Goal: Transaction & Acquisition: Obtain resource

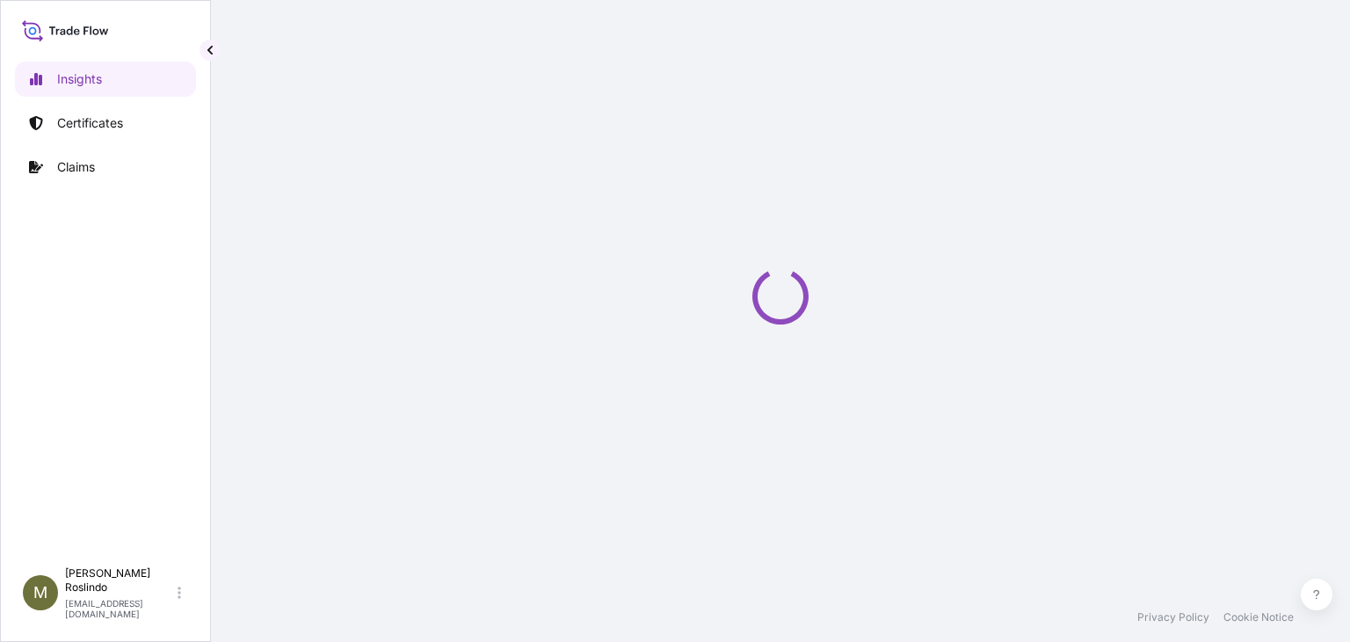
select select "2025"
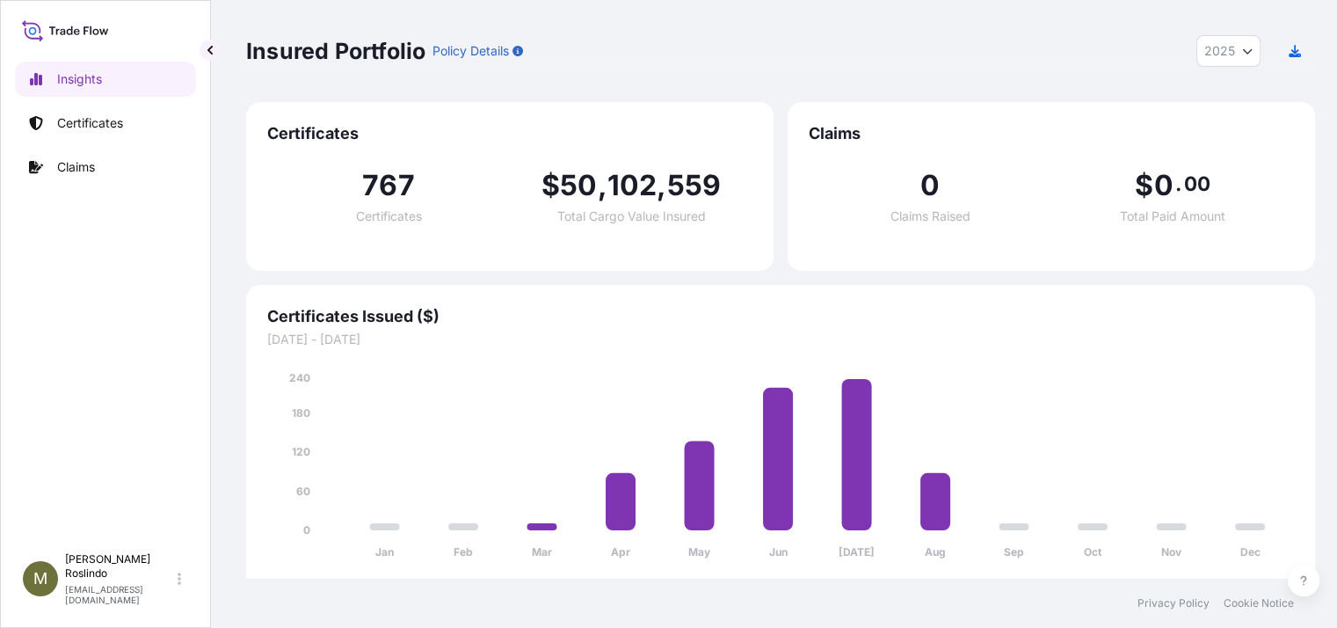
scroll to position [13, 0]
click at [99, 114] on p "Certificates" at bounding box center [90, 123] width 66 height 18
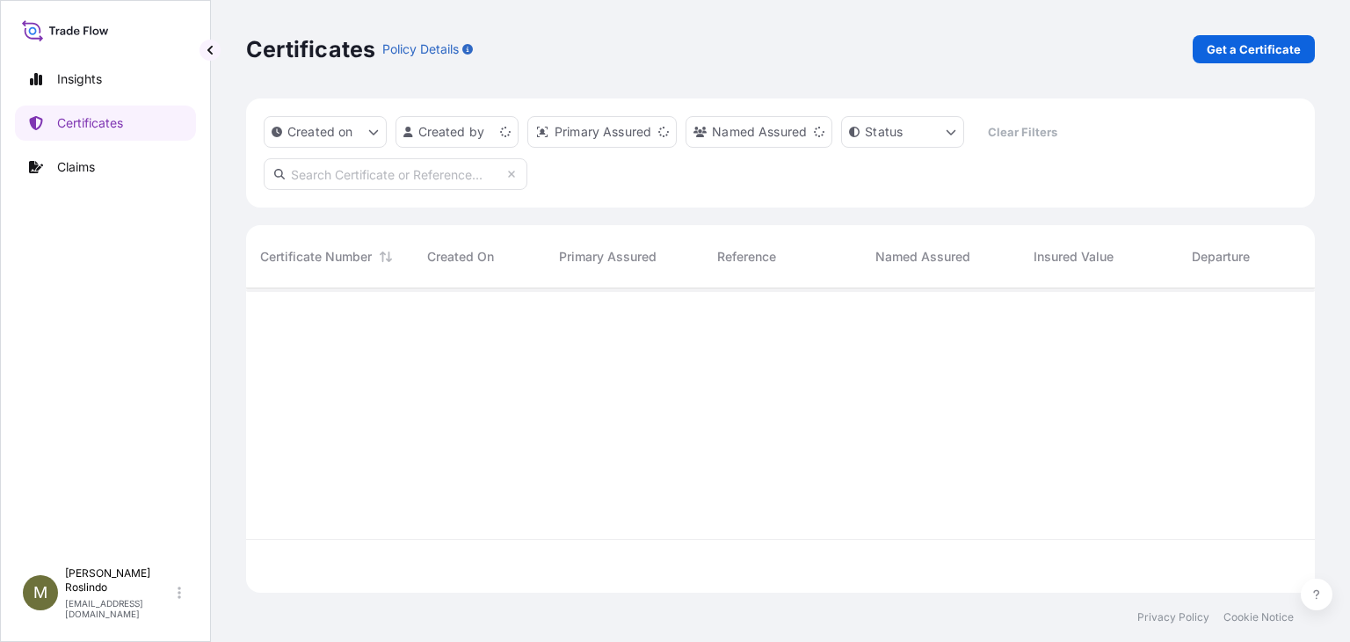
scroll to position [300, 1055]
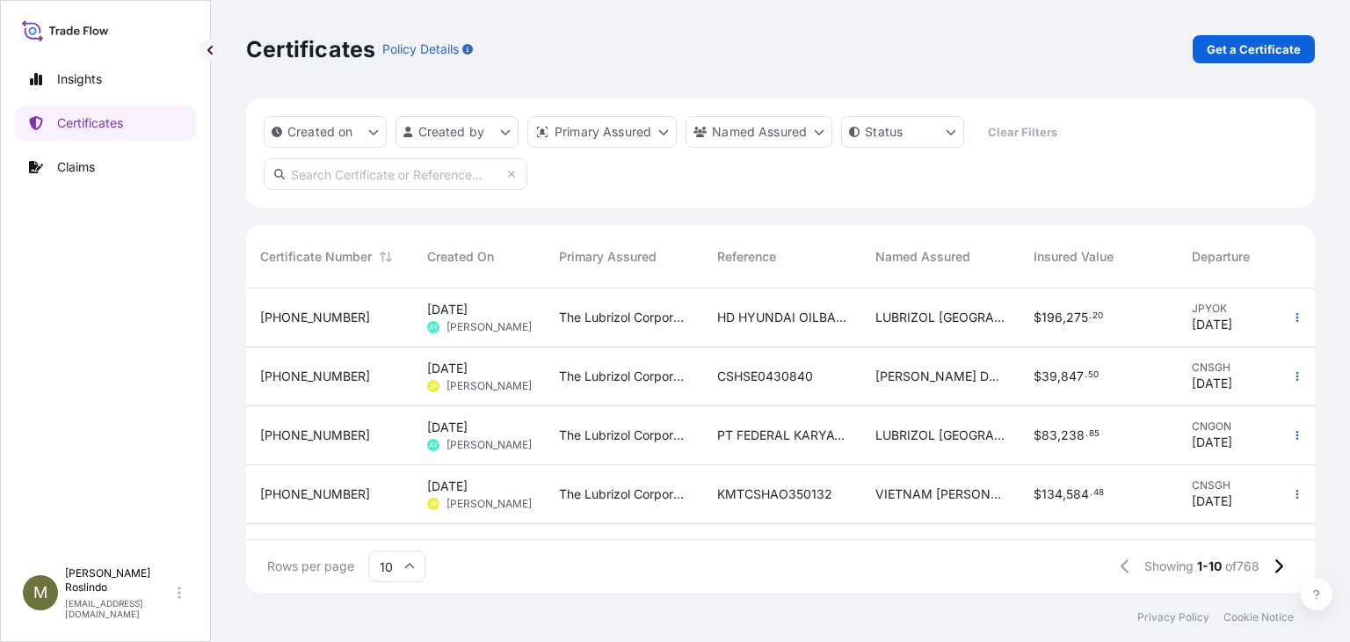
click at [1259, 25] on div "Certificates Policy Details Get a Certificate" at bounding box center [780, 49] width 1069 height 98
click at [1252, 42] on p "Get a Certificate" at bounding box center [1254, 49] width 94 height 18
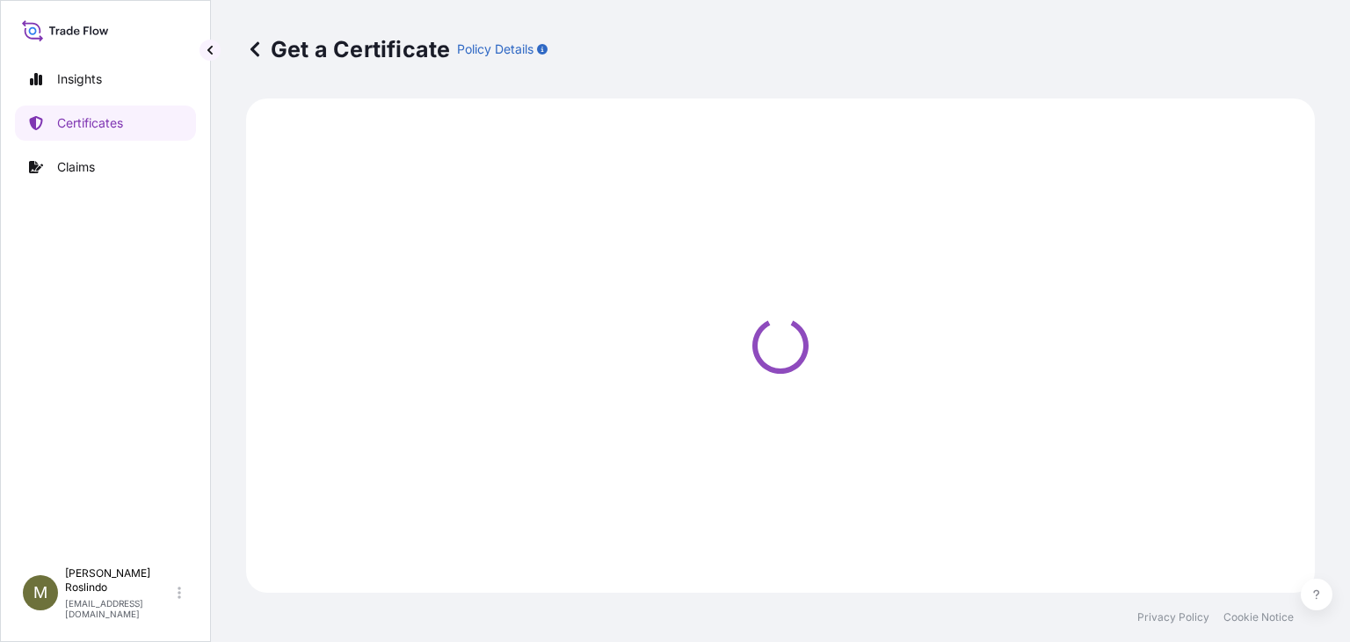
select select "Barge"
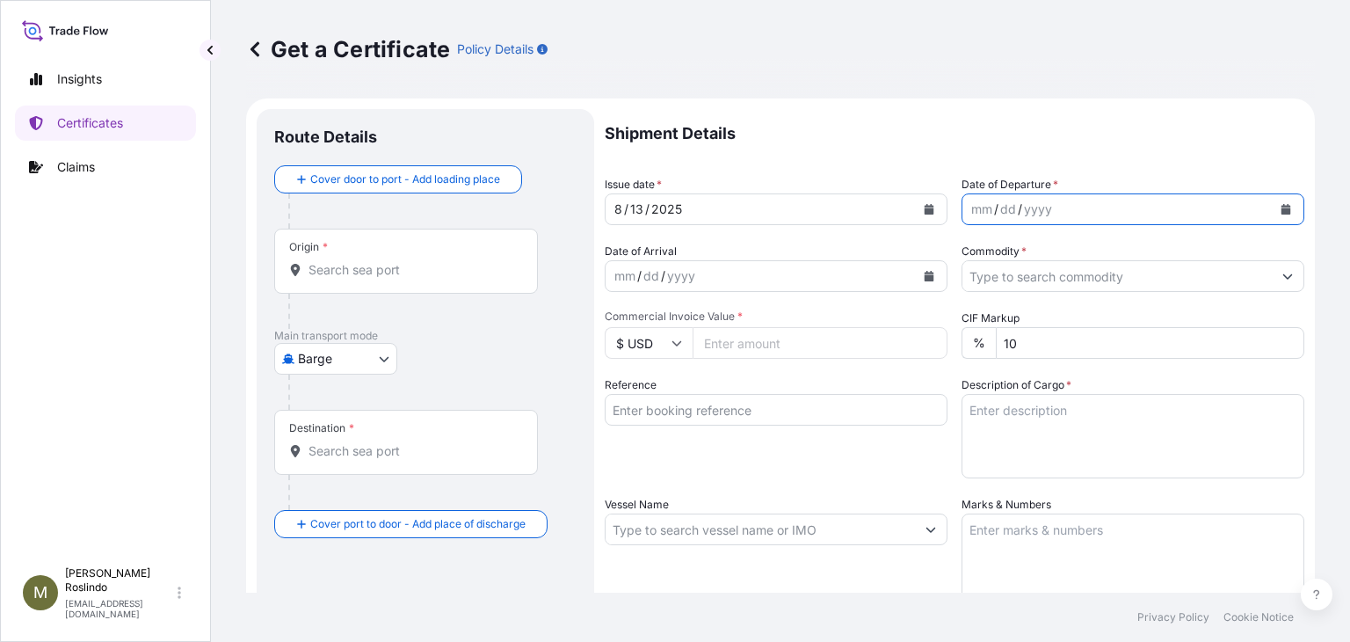
click at [1276, 200] on button "Calendar" at bounding box center [1286, 209] width 28 height 28
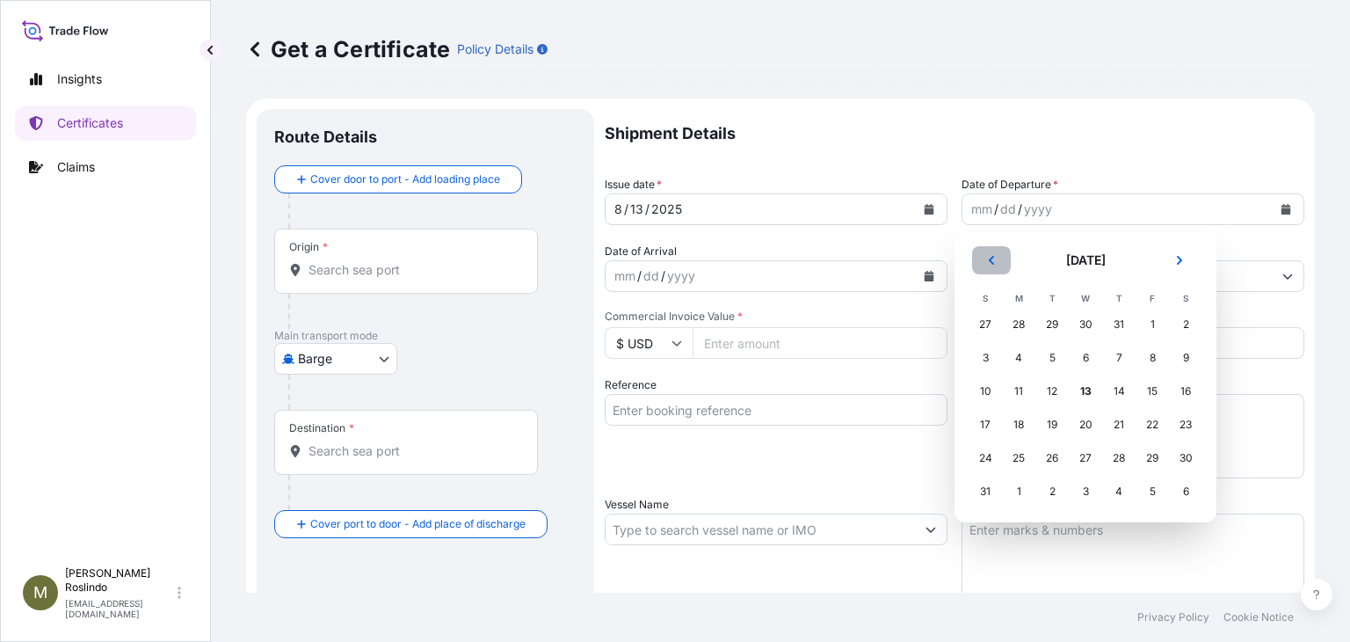
click at [994, 258] on icon "Previous" at bounding box center [991, 260] width 11 height 11
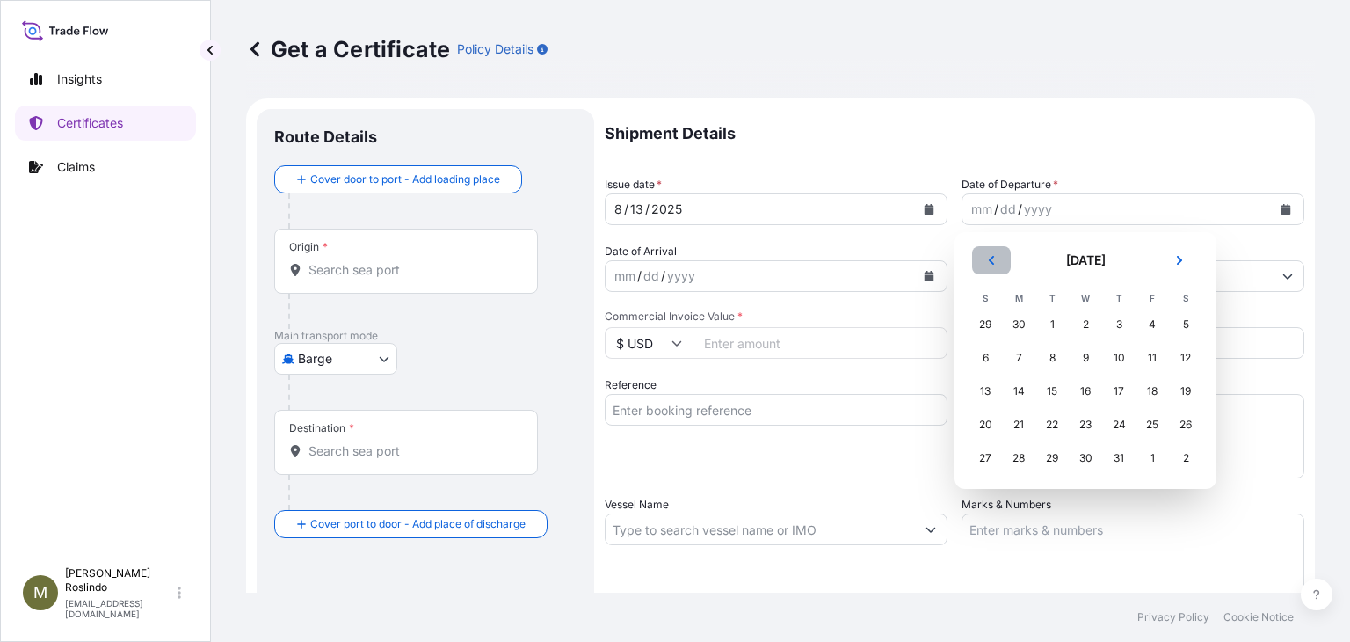
click at [992, 258] on icon "Previous" at bounding box center [991, 260] width 5 height 9
click at [1125, 395] on div "19" at bounding box center [1119, 391] width 32 height 32
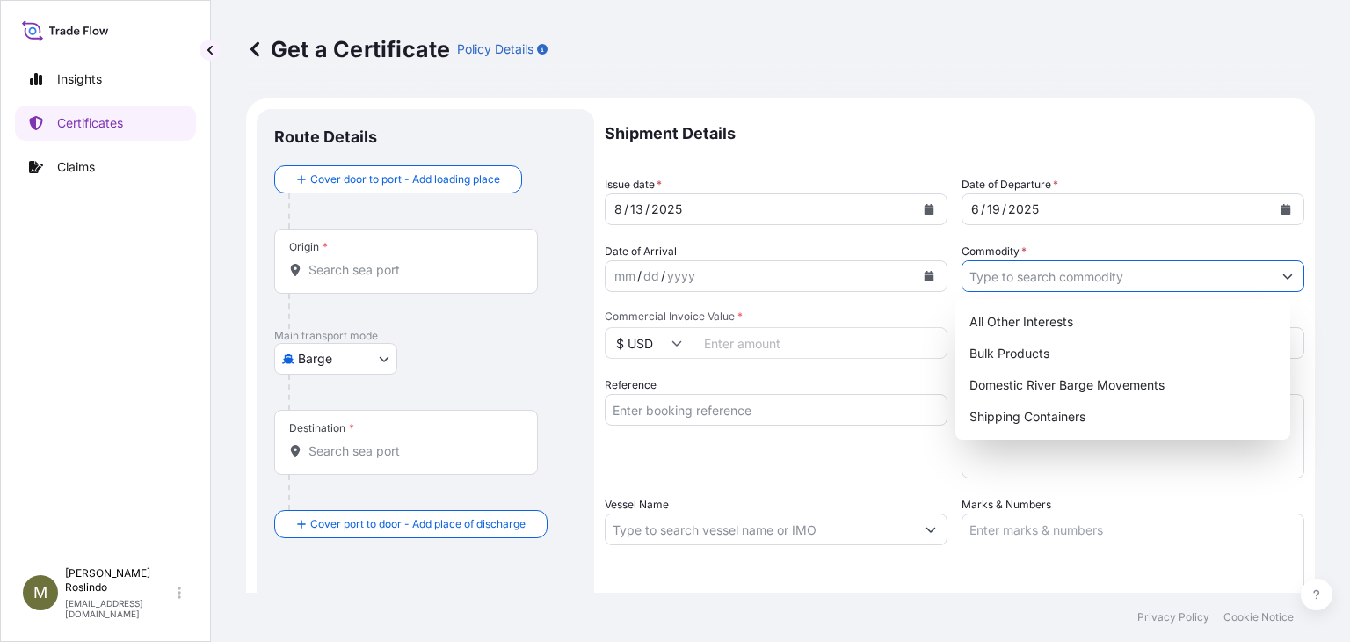
click at [1064, 276] on input "Commodity *" at bounding box center [1116, 276] width 309 height 32
click at [1076, 415] on div "Shipping Containers" at bounding box center [1122, 417] width 321 height 32
type input "Shipping Containers"
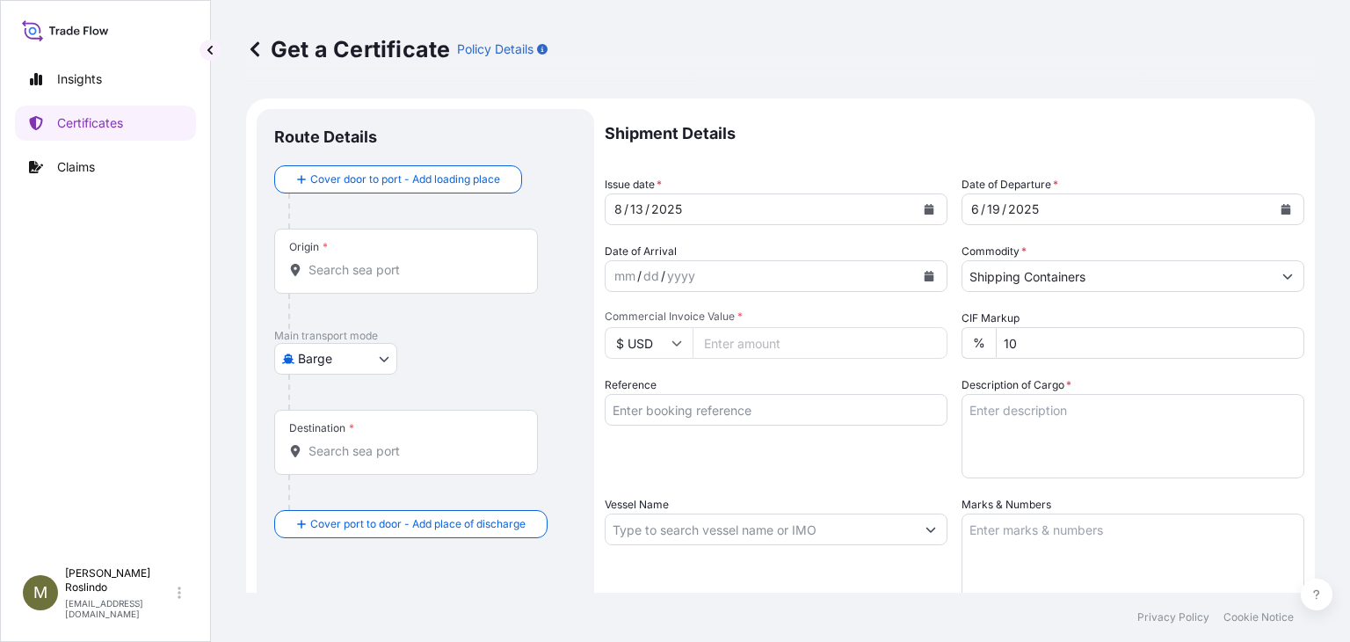
click at [721, 338] on input "Commercial Invoice Value *" at bounding box center [820, 343] width 255 height 32
paste input "52739.44"
type input "52739.44"
paste input "80000105785"
type input "80000105785"
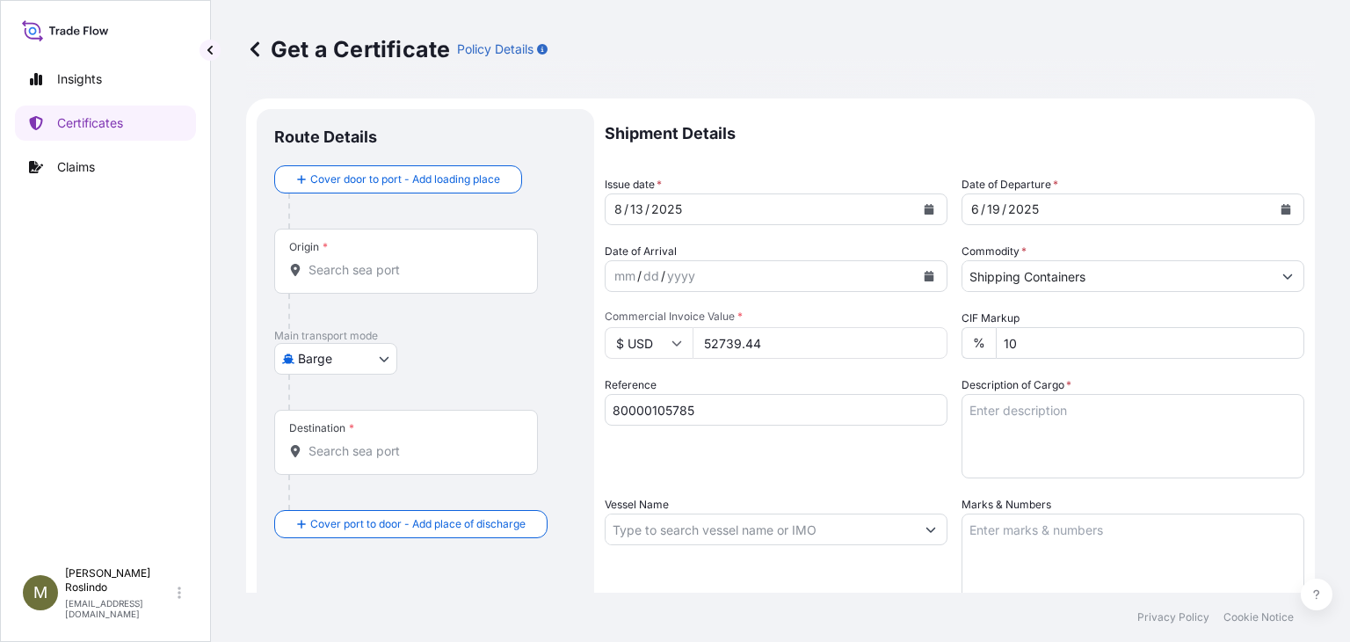
click at [1019, 430] on textarea "Description of Cargo *" at bounding box center [1132, 436] width 343 height 84
paste textarea "SHIPPER'S LOAD AND COUNT"
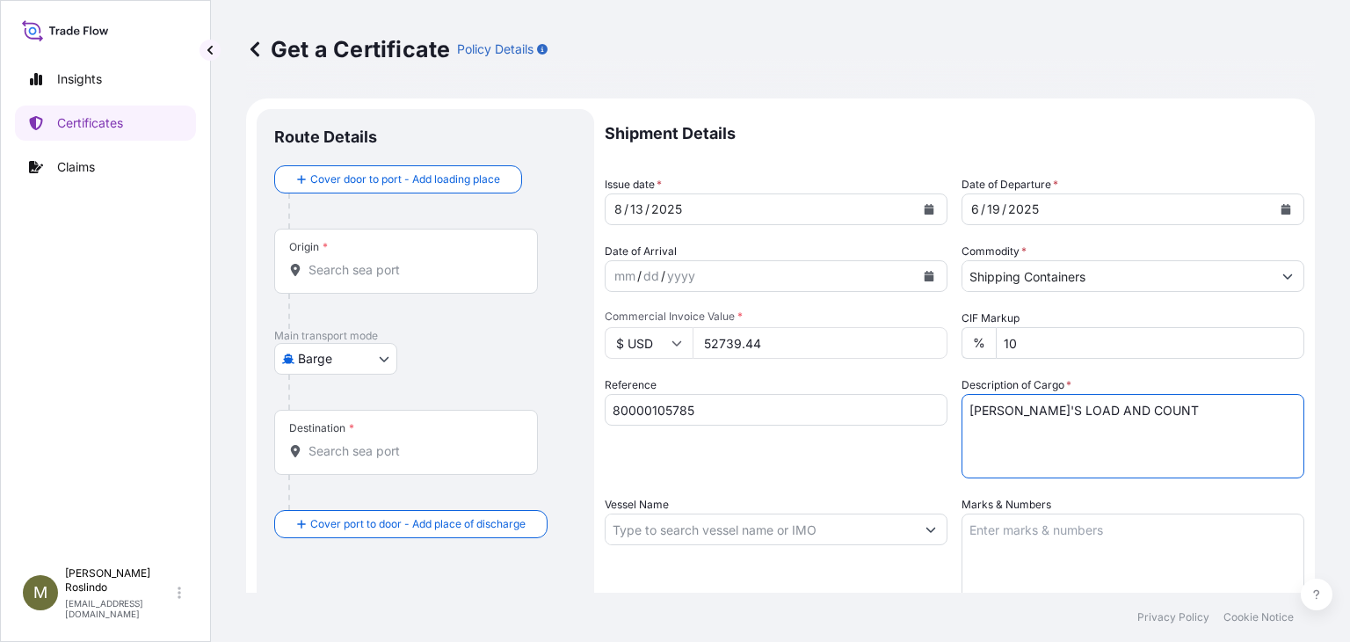
paste textarea "1X20ST CONTAINER(S)"
paste textarea "10015969, NOVERITE GP240 POLYMER_B NOVERITE GP240 POLYMER, 57G P OH LRB NOT REG…"
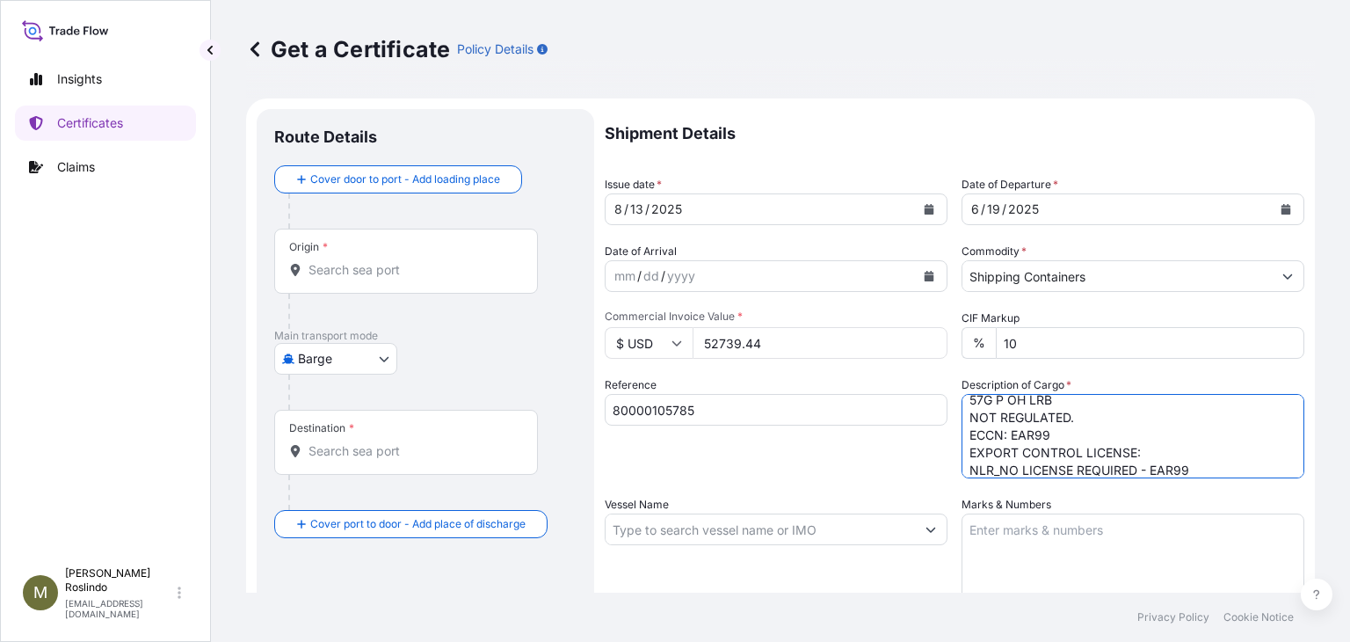
scroll to position [116, 0]
paste textarea "COMMODITY CODE: 3906905000 AES ITN X20250616452506 INCOTERMS - CIF 21 DAYS COMB…"
paste textarea "CN> IEC: 0697002110 PAN NO.: AADCS7820A NP> TEL: +91-7518803439 EMAIL: HARINDER…"
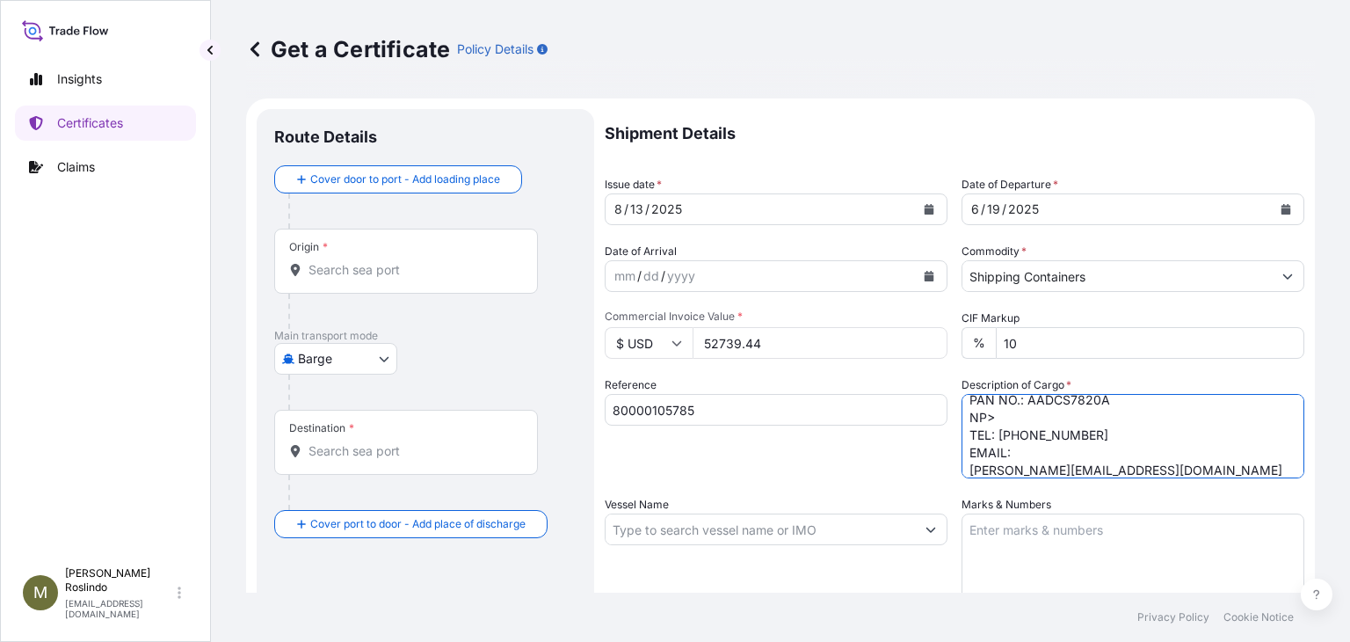
type textarea "SHIPPER'S LOAD AND COUNT 1X20ST CONTAINER(S) 10015969, NOVERITE GP240 POLYMER_B…"
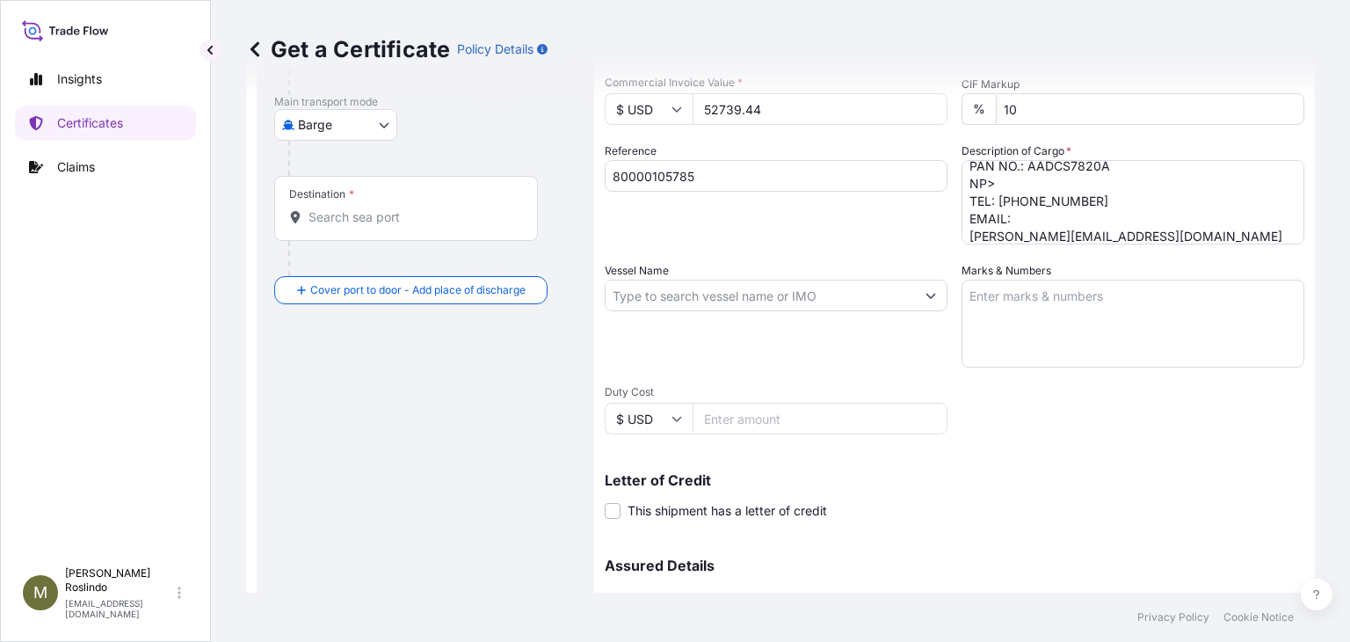
click at [925, 292] on icon "Show suggestions" at bounding box center [930, 295] width 11 height 11
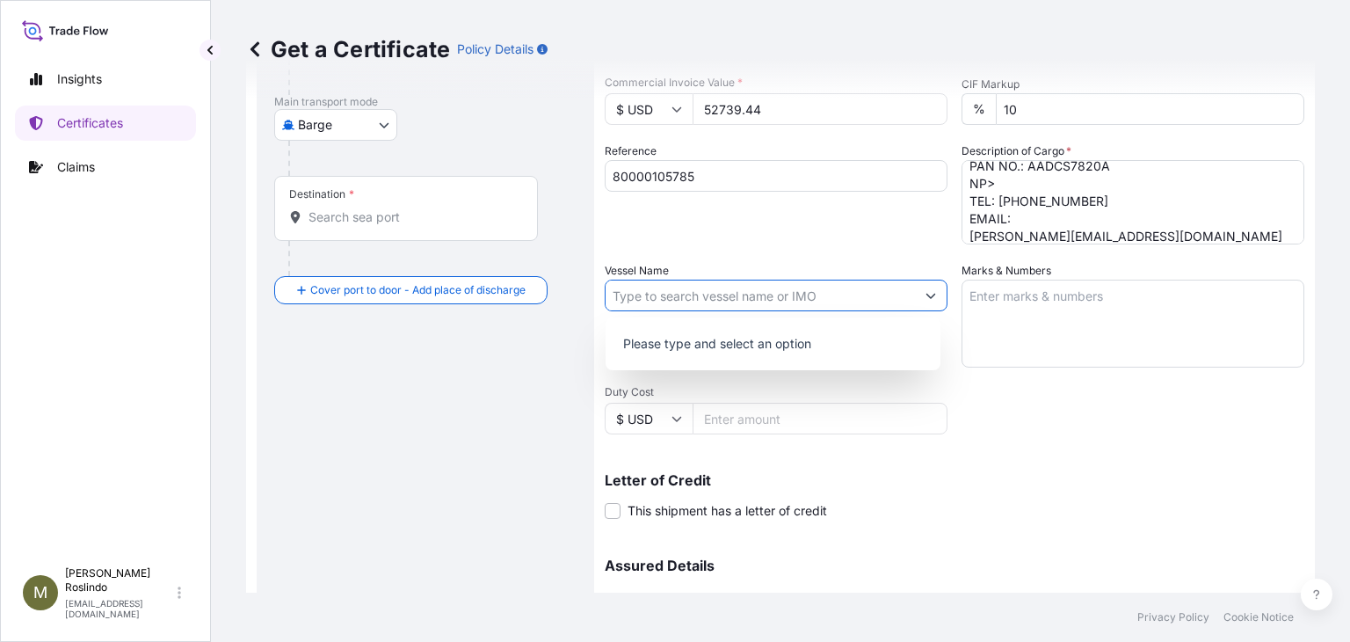
click at [824, 289] on input "Vessel Name" at bounding box center [760, 295] width 309 height 32
paste input "ONE THESEUS"
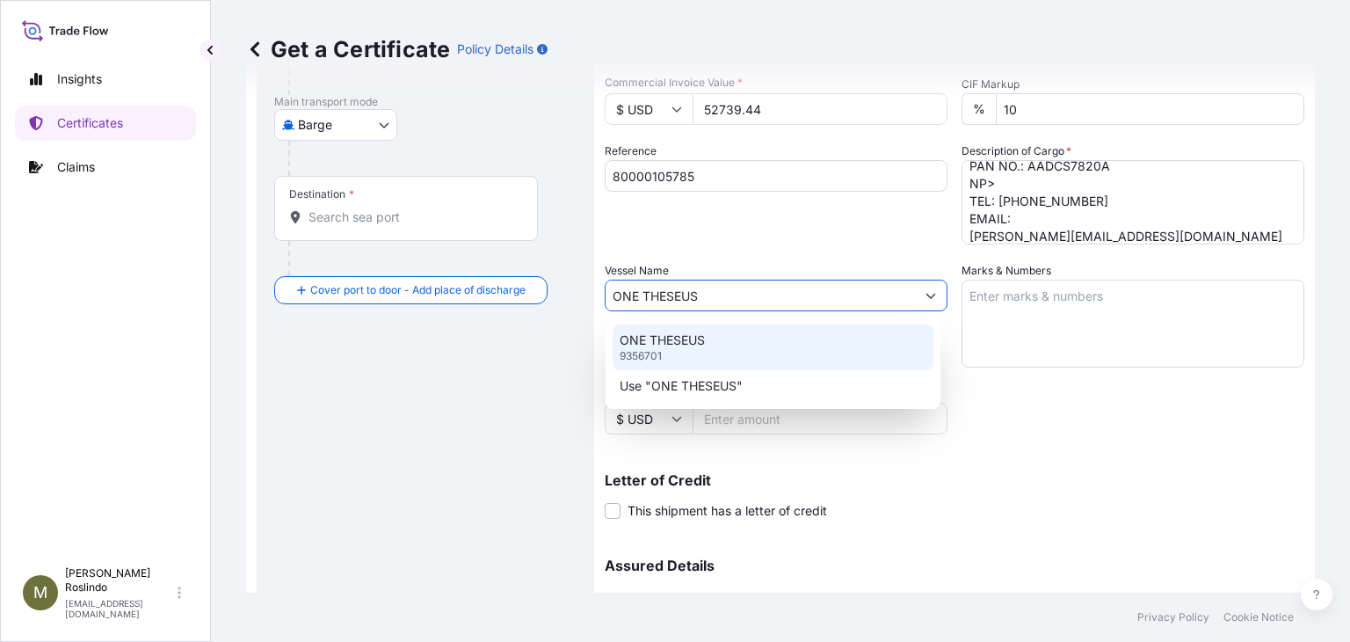
click at [657, 344] on p "ONE THESEUS" at bounding box center [662, 340] width 85 height 18
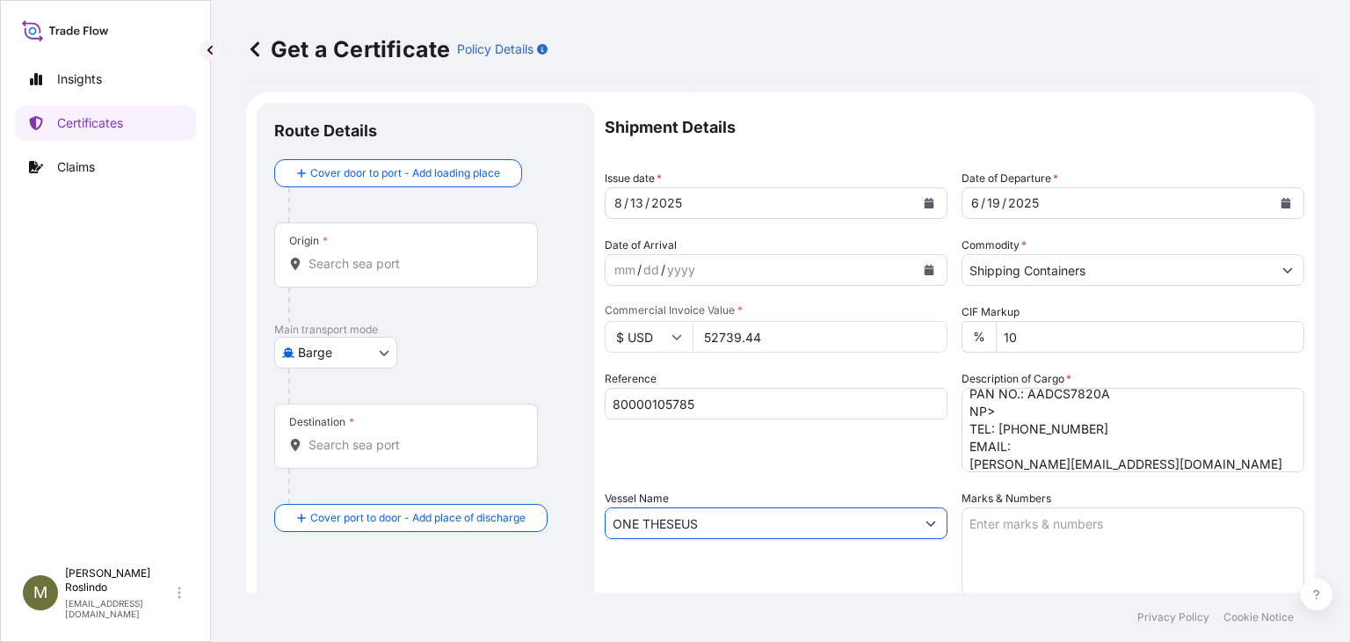
scroll to position [0, 0]
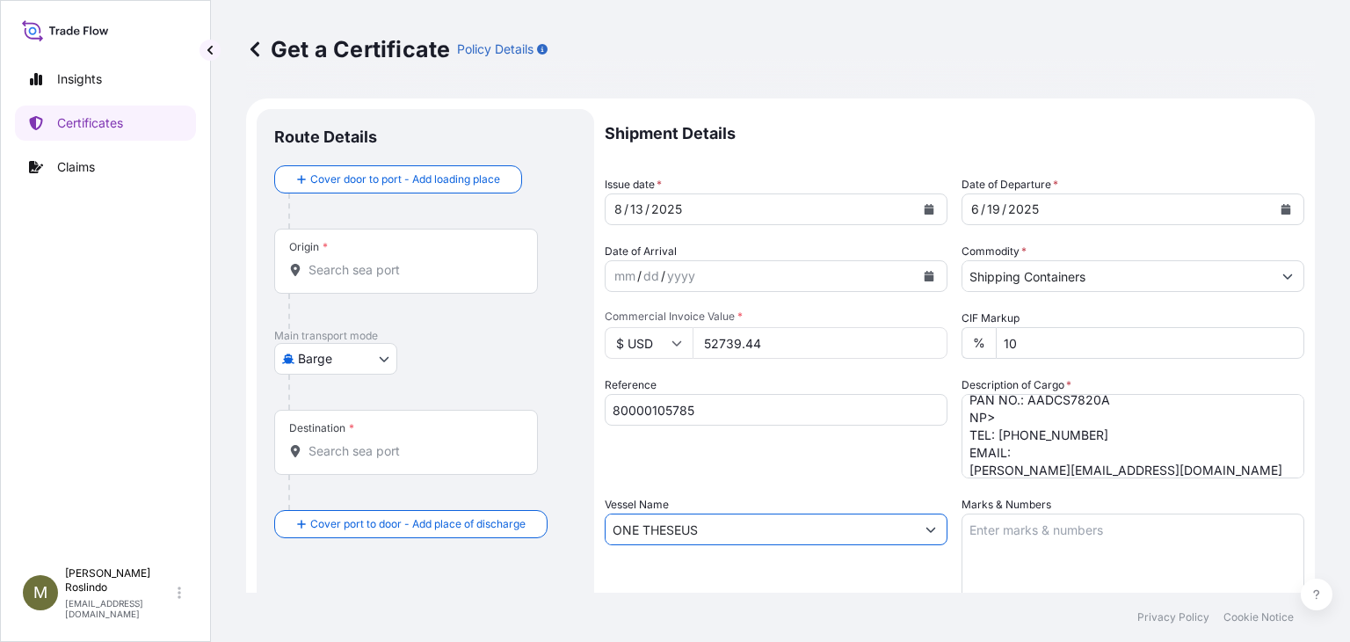
type input "ONE THESEUS"
click at [352, 279] on div "Origin *" at bounding box center [406, 261] width 264 height 65
click at [352, 279] on input "Origin *" at bounding box center [411, 270] width 207 height 18
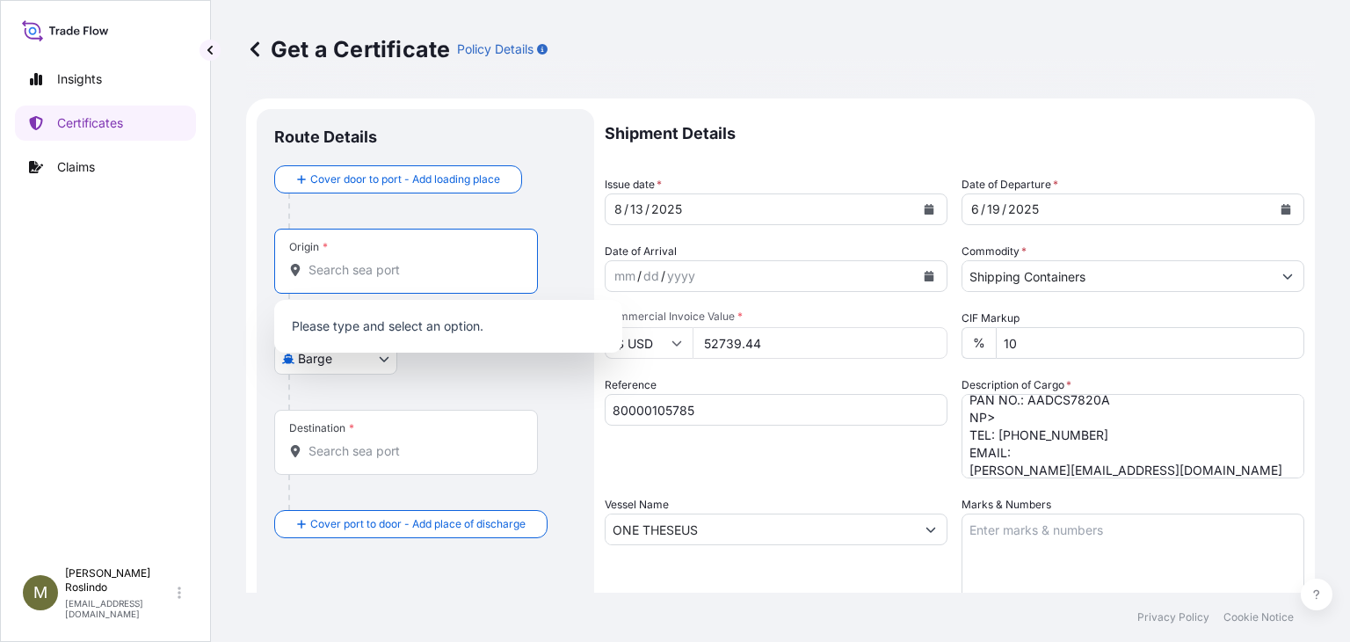
paste input "CHARLESTON,"
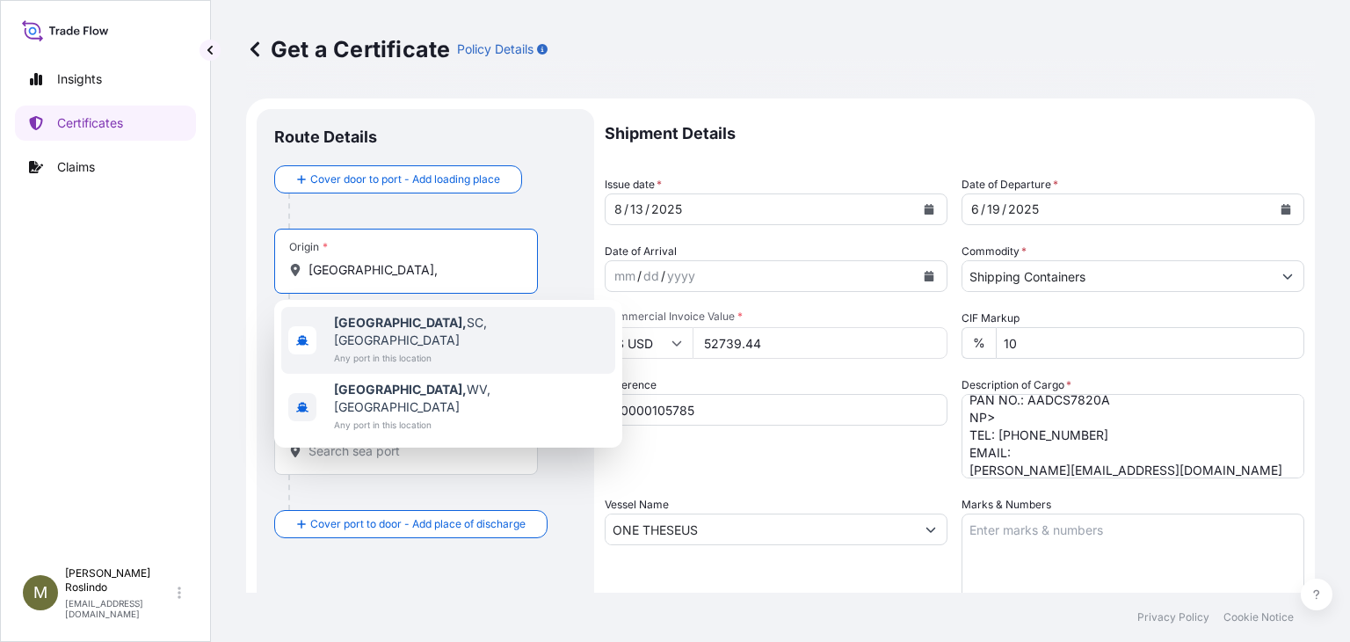
click at [457, 333] on div "Charleston, SC, USA Any port in this location" at bounding box center [448, 340] width 334 height 67
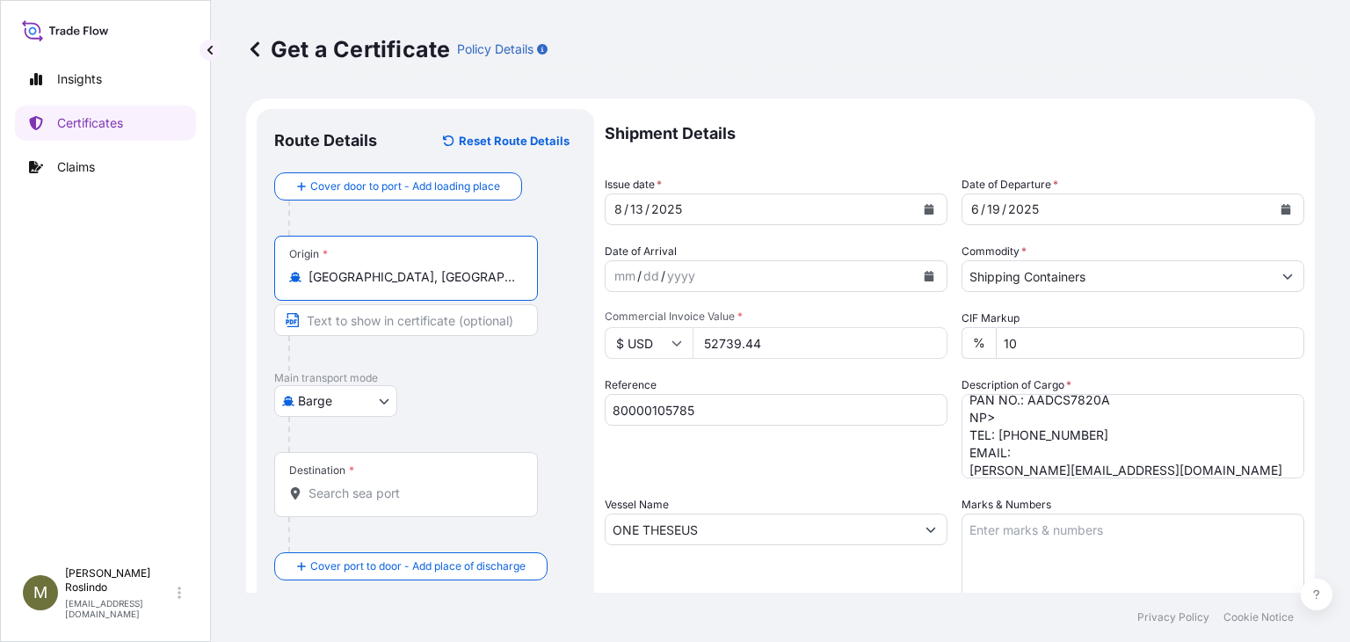
type input "Charleston, SC, USA"
click at [383, 389] on body "Insights Certificates Claims M Marco Roslindo marco.roslindo@shipuwl.com Get a …" at bounding box center [675, 321] width 1350 height 642
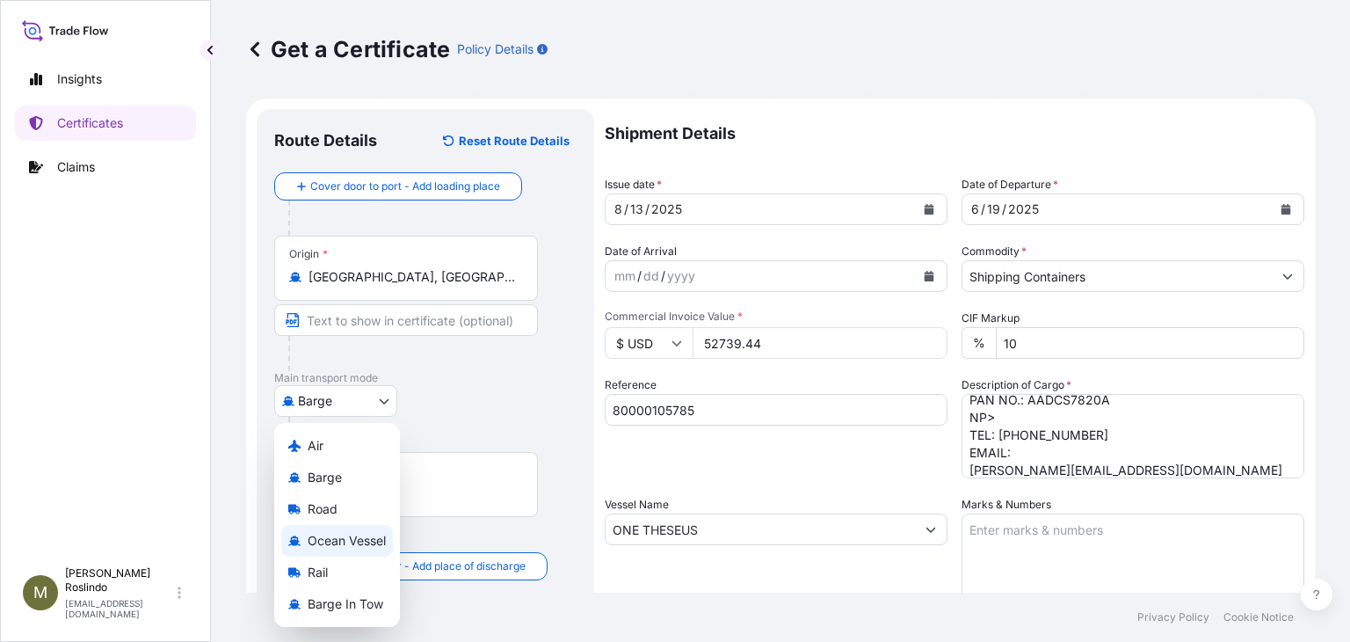
click at [369, 535] on span "Ocean Vessel" at bounding box center [347, 541] width 78 height 18
select select "Ocean Vessel"
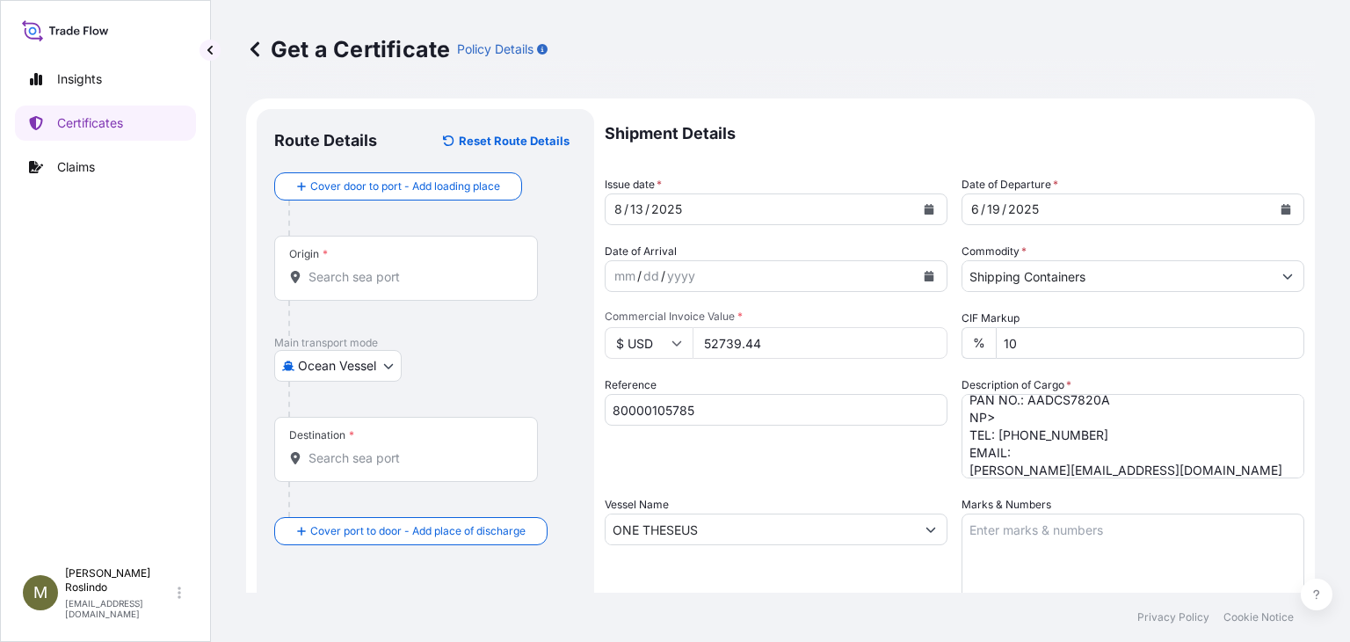
click at [388, 300] on div "Origin *" at bounding box center [406, 268] width 264 height 65
click at [388, 286] on input "Origin *" at bounding box center [411, 277] width 207 height 18
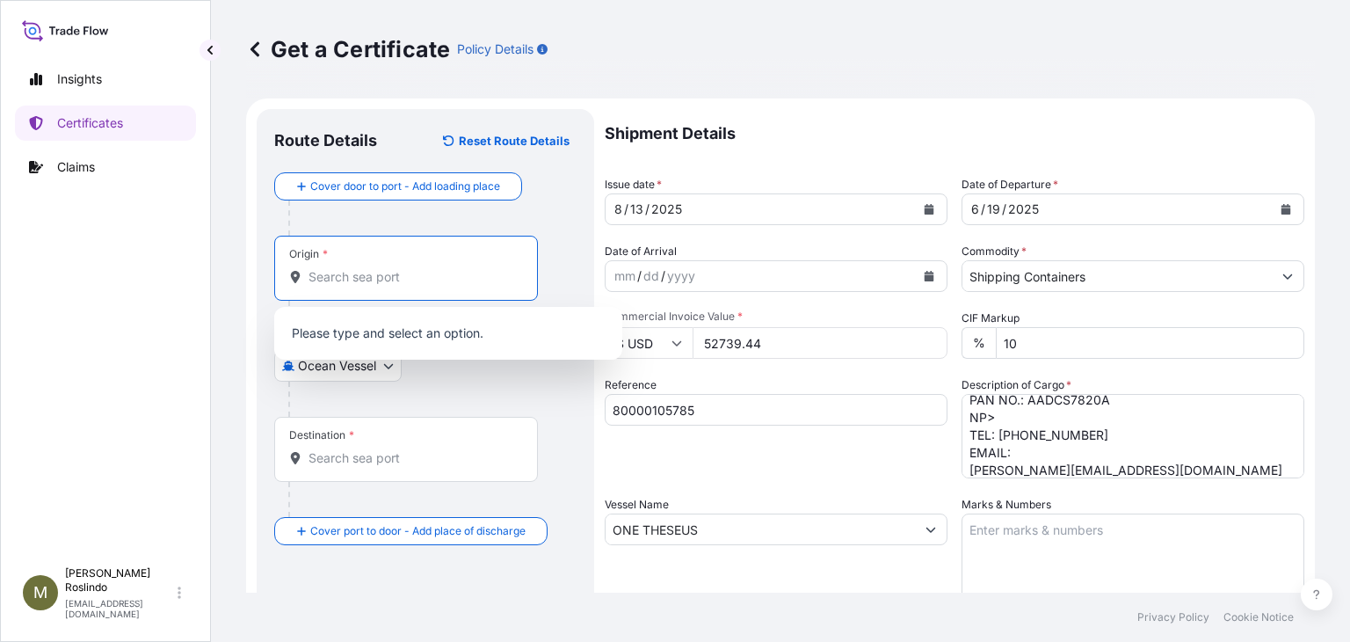
paste input "CHARLESTON,"
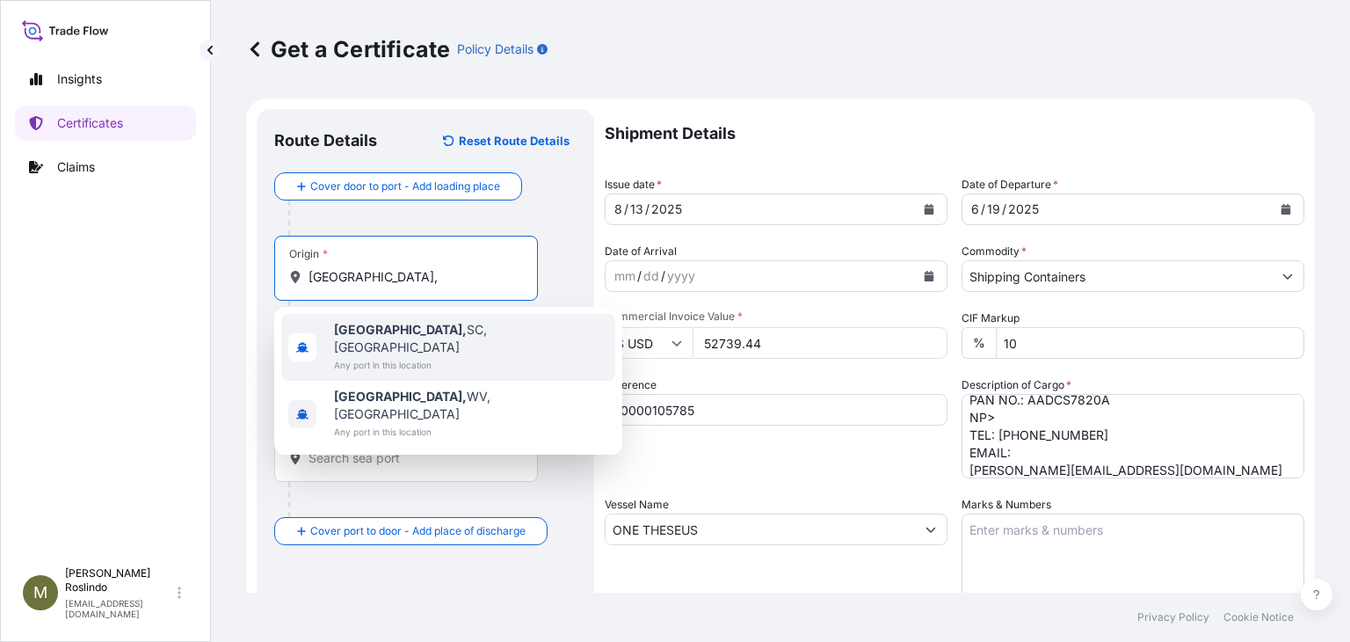
click at [369, 335] on b "Charleston," at bounding box center [400, 329] width 133 height 15
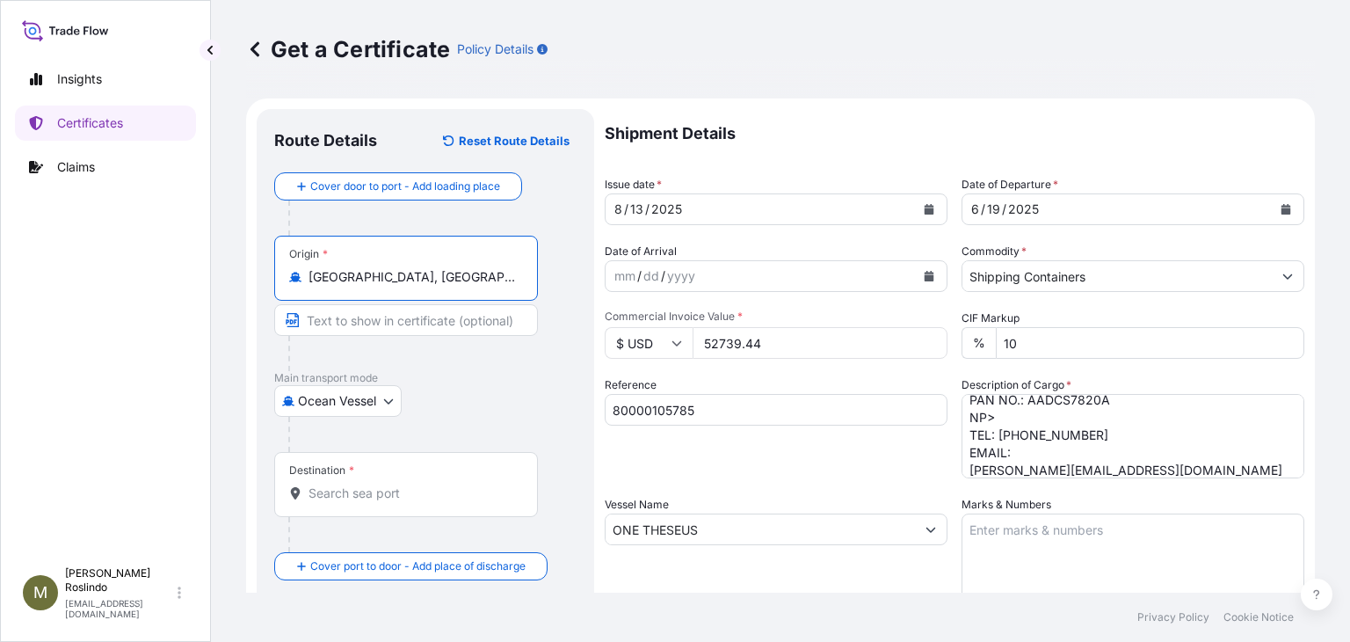
paste input "CHARLESTON, SC, UNITED STATES"
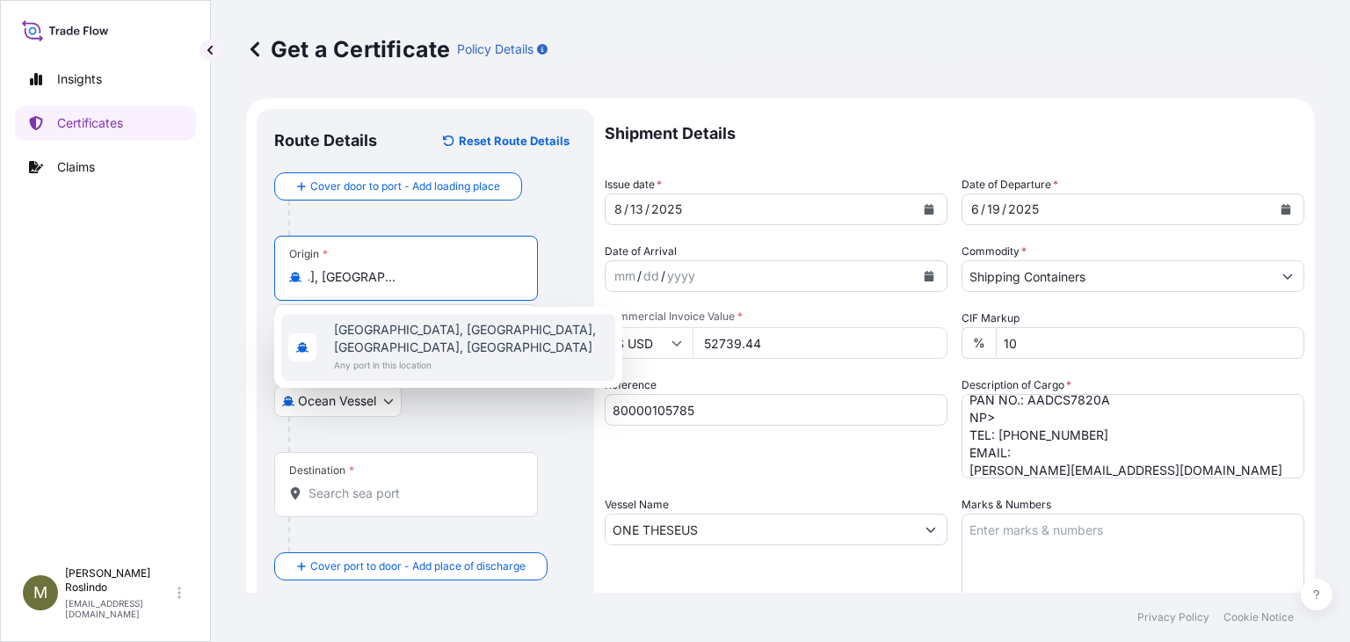
click at [449, 282] on body "1 option available. 1 option available. 0 options available. 1 option available…" at bounding box center [675, 321] width 1350 height 642
click at [428, 282] on input "Charleston, SC, USACHARLESTON, SC, UNITED STATES" at bounding box center [411, 277] width 207 height 18
click at [430, 280] on input "Charleston, SC, USACHARLESTON, SC, UNITED STATES" at bounding box center [411, 277] width 207 height 18
click at [410, 279] on input "Charleston, SC, USACHARLESTON, SC, UNITED STATES" at bounding box center [411, 277] width 207 height 18
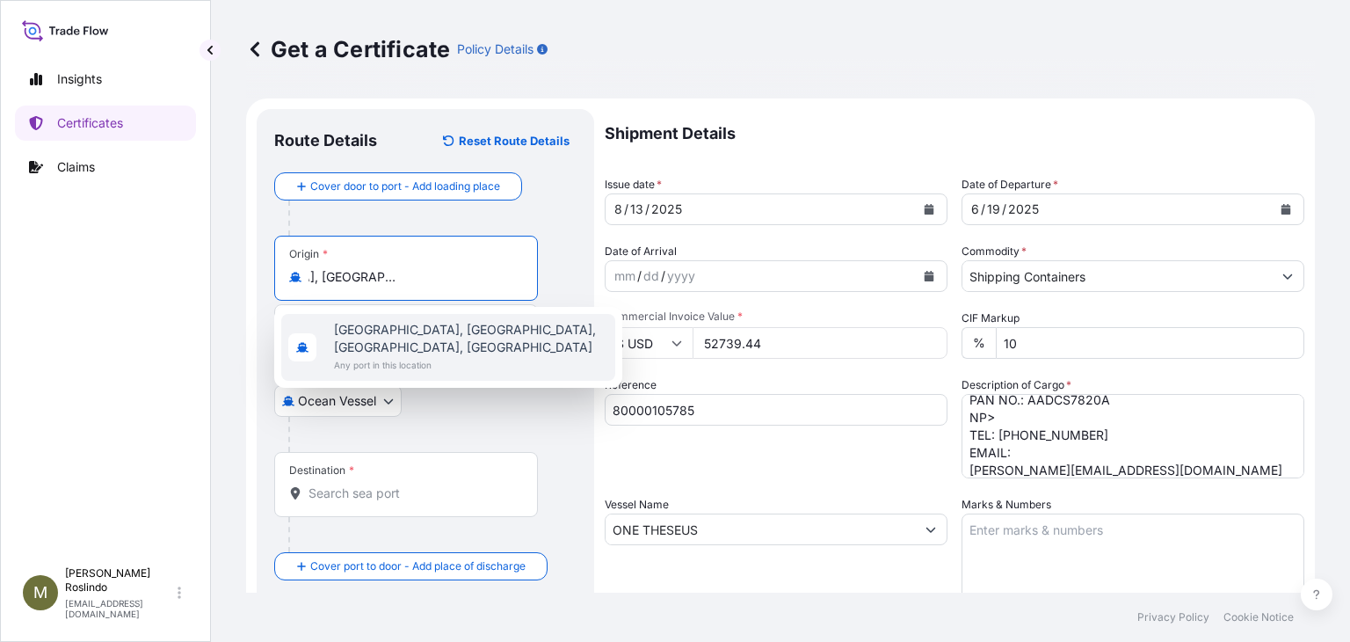
click at [403, 279] on input "Charleston, SC, USACHARLESTON, SC, UNITED STATES" at bounding box center [411, 277] width 207 height 18
drag, startPoint x: 427, startPoint y: 275, endPoint x: 1005, endPoint y: 265, distance: 578.4
click at [951, 308] on form "Route Details Reset Route Details Cover door to port - Add loading place Place …" at bounding box center [780, 552] width 1069 height 908
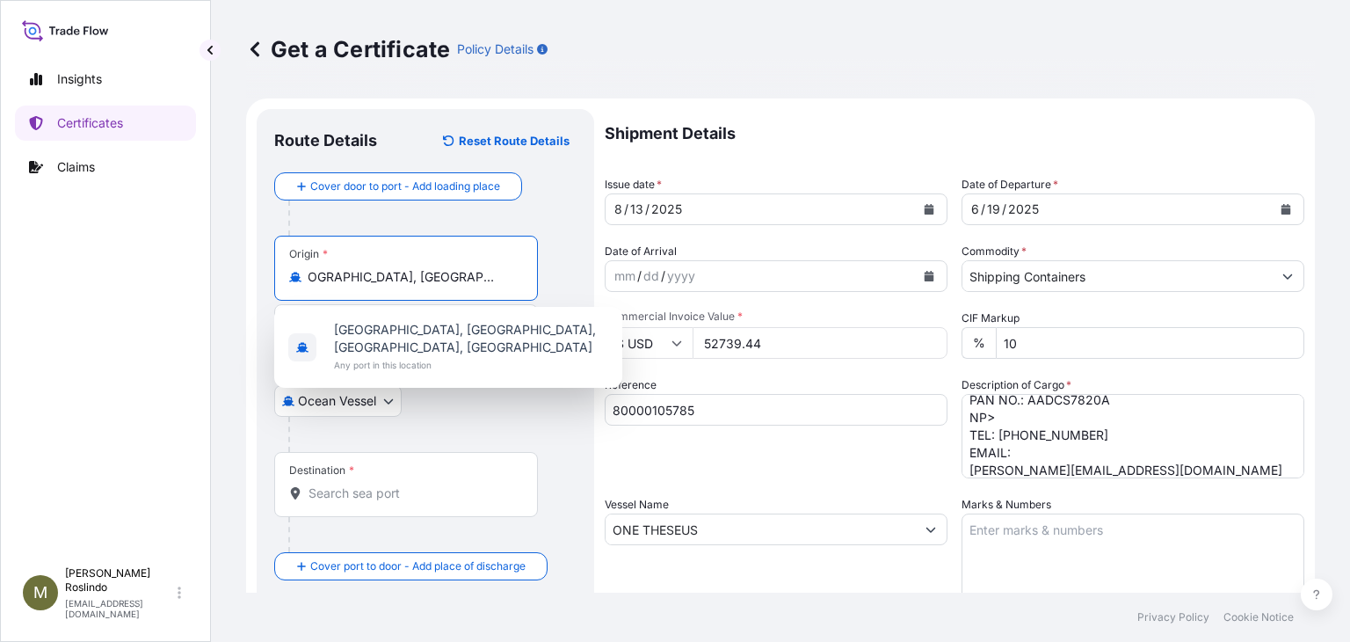
type input "Charleston, SC, USACHARLESTON, SC"
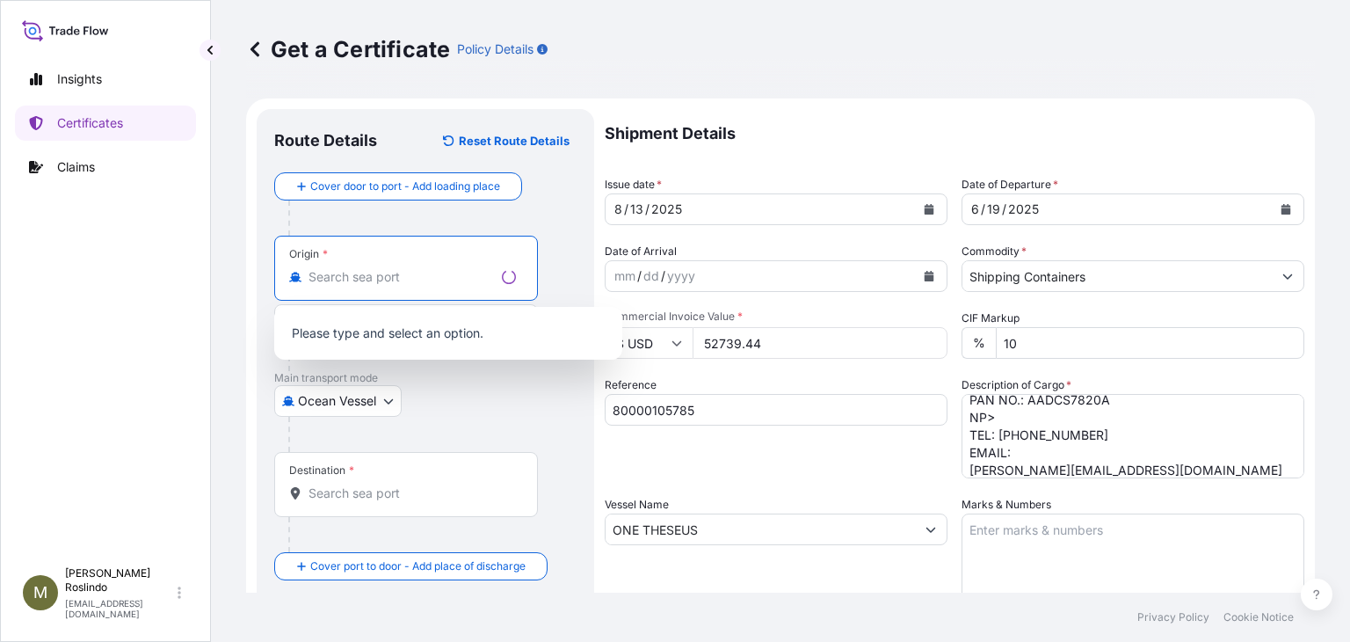
scroll to position [0, 0]
paste input "CHARLESTON, SC, UNITED STATES"
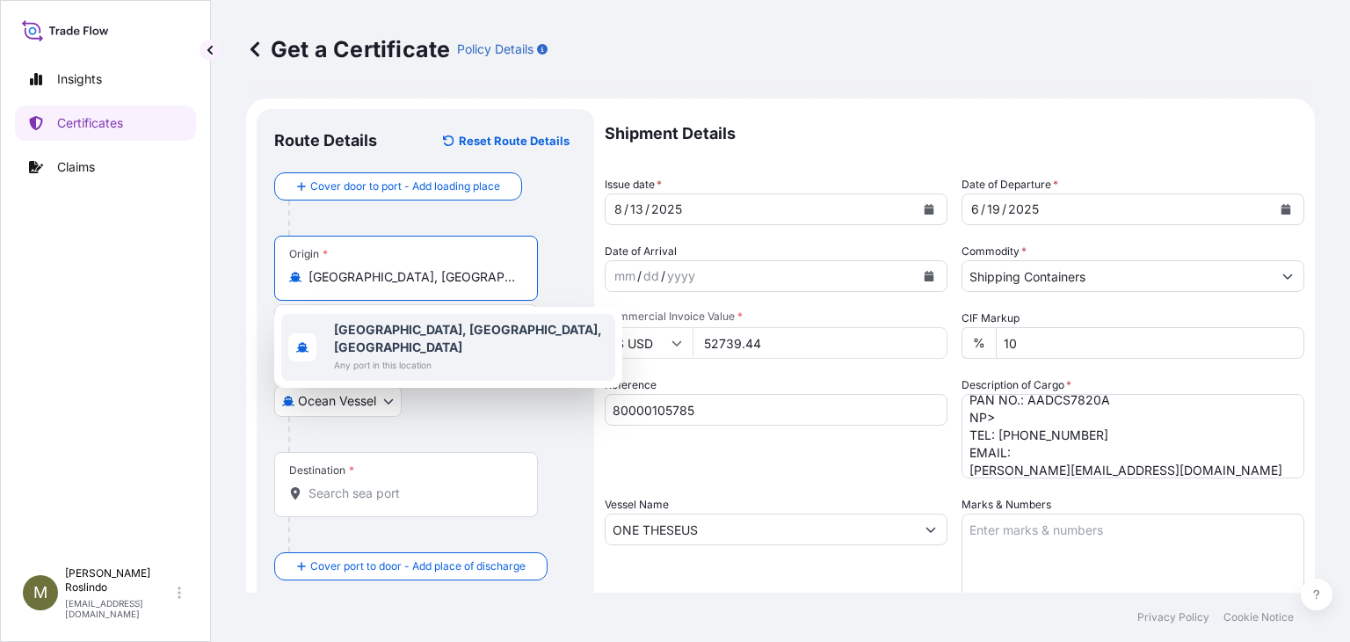
click at [446, 328] on b "Charleston, SC, United States" at bounding box center [468, 338] width 268 height 33
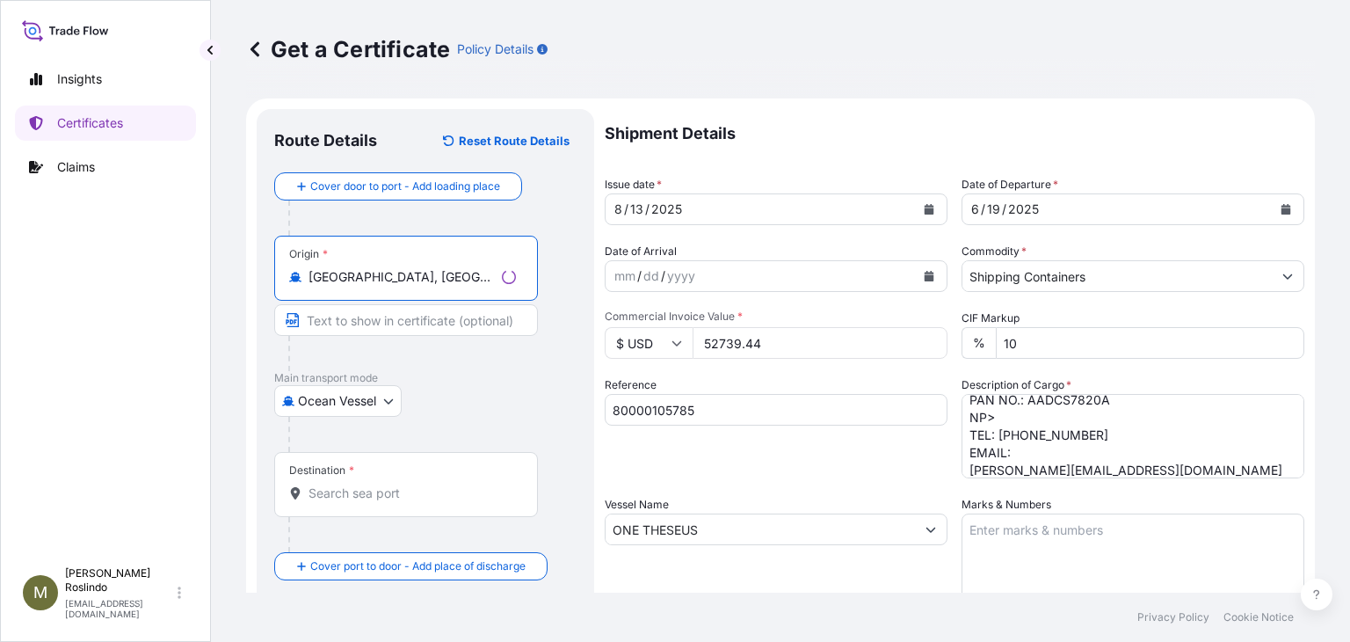
type input "Charleston, SC, United States"
click at [427, 328] on input "Text to appear on certificate" at bounding box center [406, 320] width 264 height 32
paste input "CHARLESTON, SC, UNITED STATES"
type input "CHARLESTON, SC, UNITED STATES"
click at [348, 502] on div "Destination *" at bounding box center [406, 484] width 264 height 65
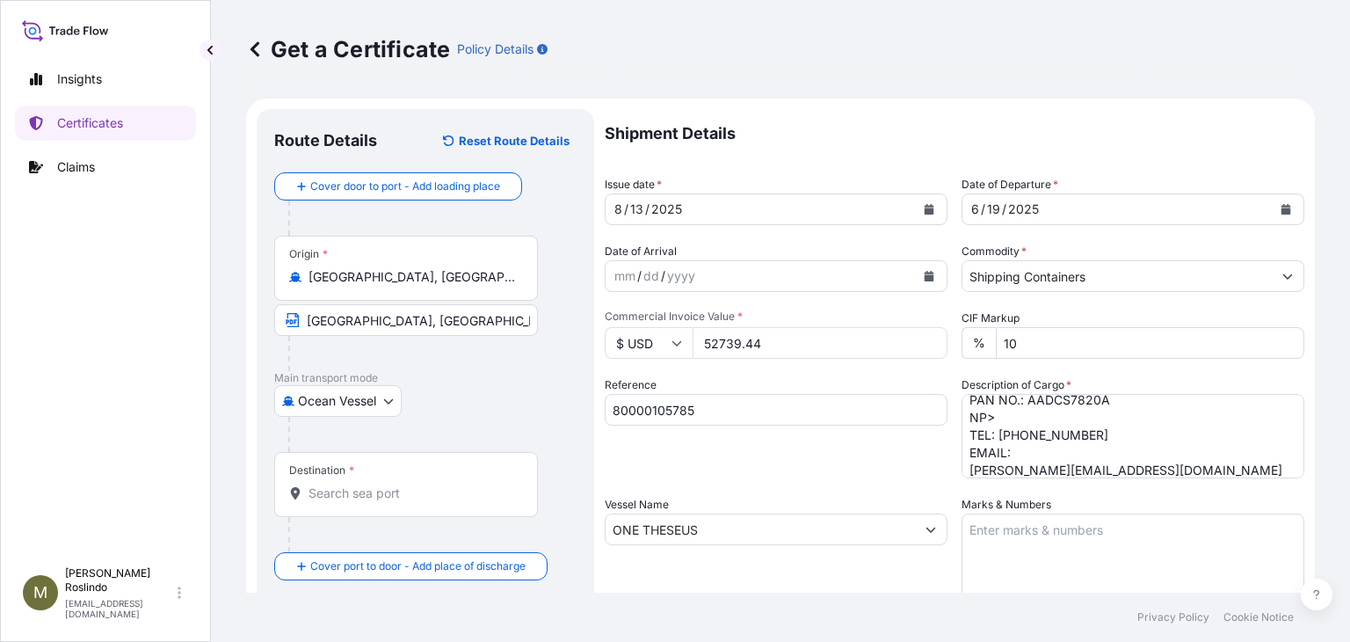
click at [348, 502] on input "Destination *" at bounding box center [411, 493] width 207 height 18
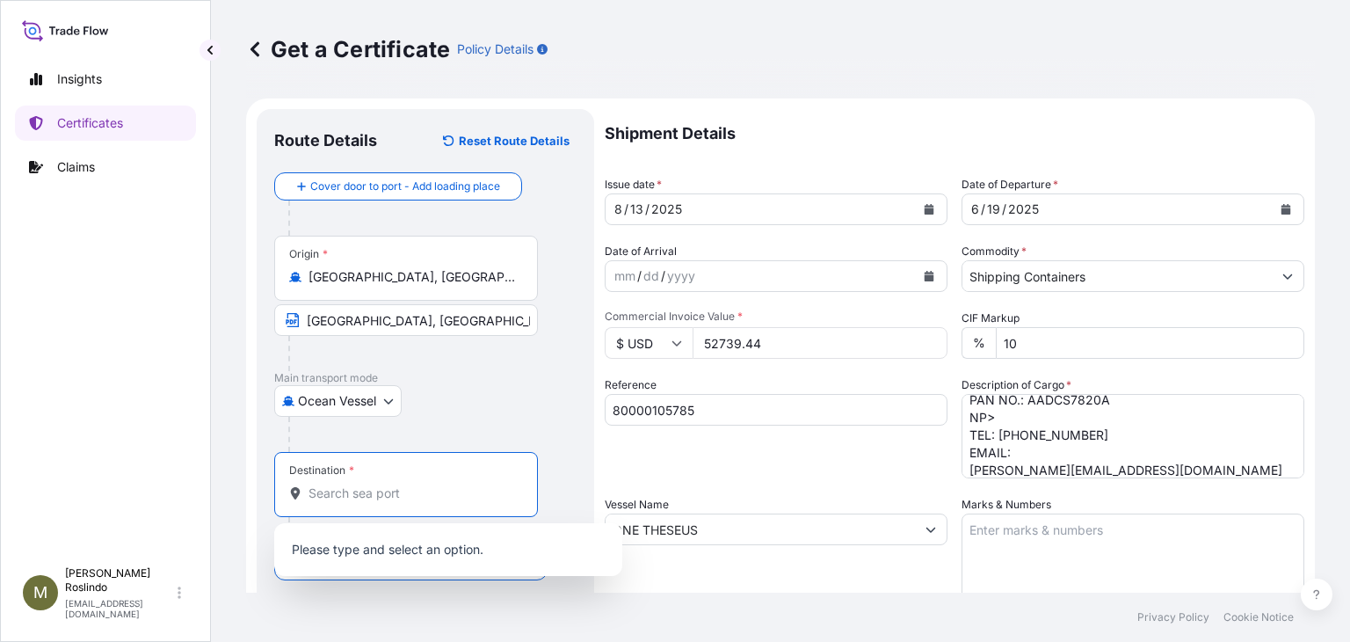
paste input "NHAVA SHEVA, INDIA"
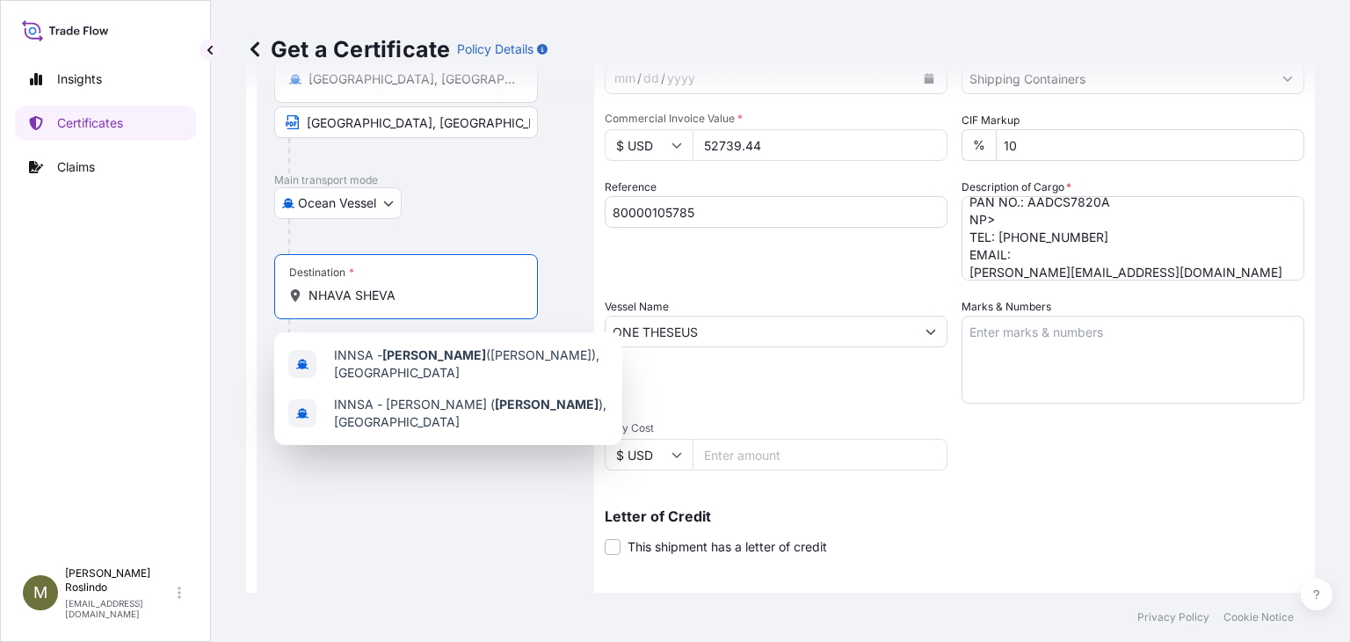
scroll to position [234, 0]
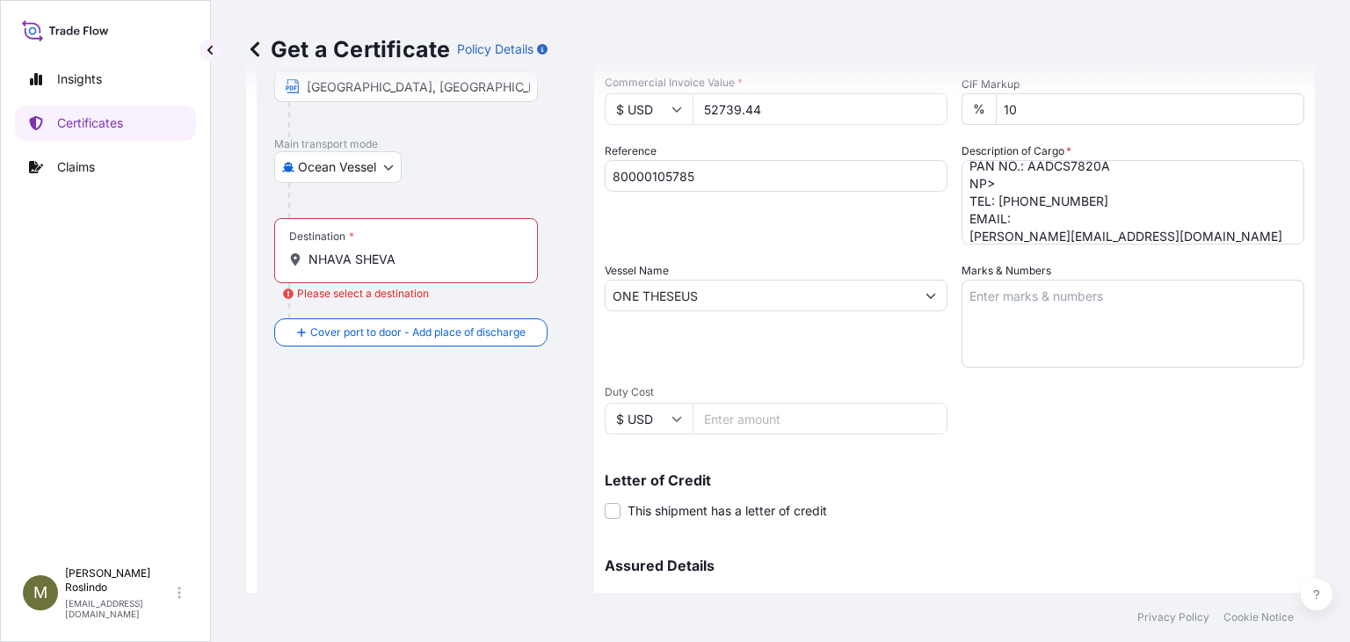
click at [444, 272] on div "Destination * NHAVA SHEVA" at bounding box center [406, 250] width 264 height 65
click at [444, 268] on input "NHAVA SHEVA" at bounding box center [411, 259] width 207 height 18
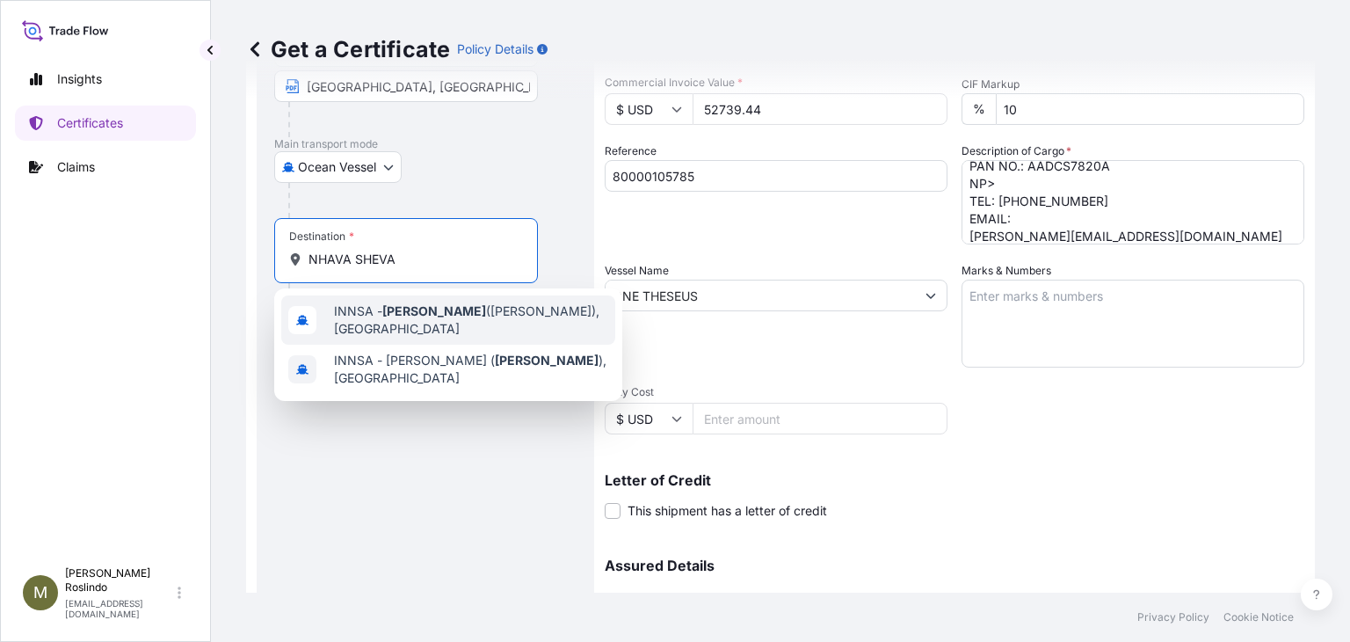
click at [538, 323] on span "INNSA - Nhava Sheva (Jawaharlal Nehru), India" at bounding box center [471, 319] width 274 height 35
type input "INNSA - Nhava Sheva (Jawaharlal Nehru), India"
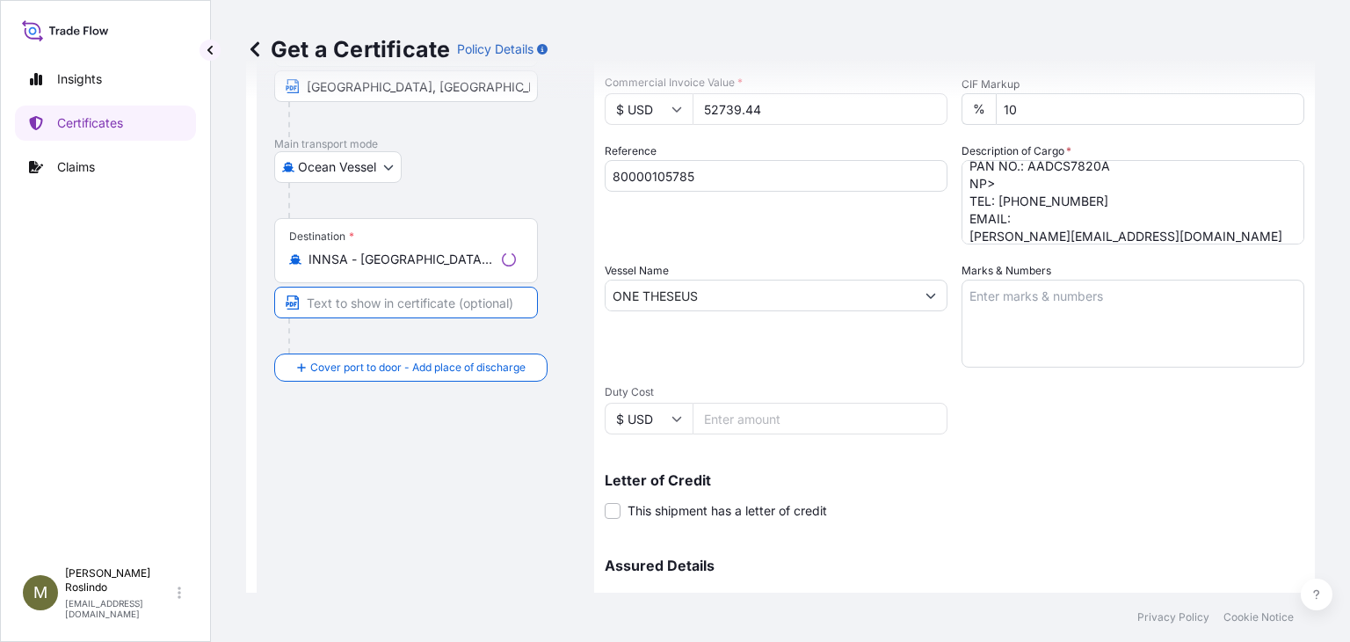
click at [487, 303] on input "Text to appear on certificate" at bounding box center [406, 303] width 264 height 32
paste input "NHAVA SHEVA, INDIA"
type input "NHAVA SHEVA, INDIA"
click at [543, 328] on div "Destination * INNSA - Nhava Sheva (Jawaharlal Nehru), India NHAVA SHEVA, INDIA" at bounding box center [425, 285] width 302 height 135
click at [236, 316] on div "Get a Certificate Policy Details Route Details Reset Route Details Cover door t…" at bounding box center [780, 296] width 1139 height 592
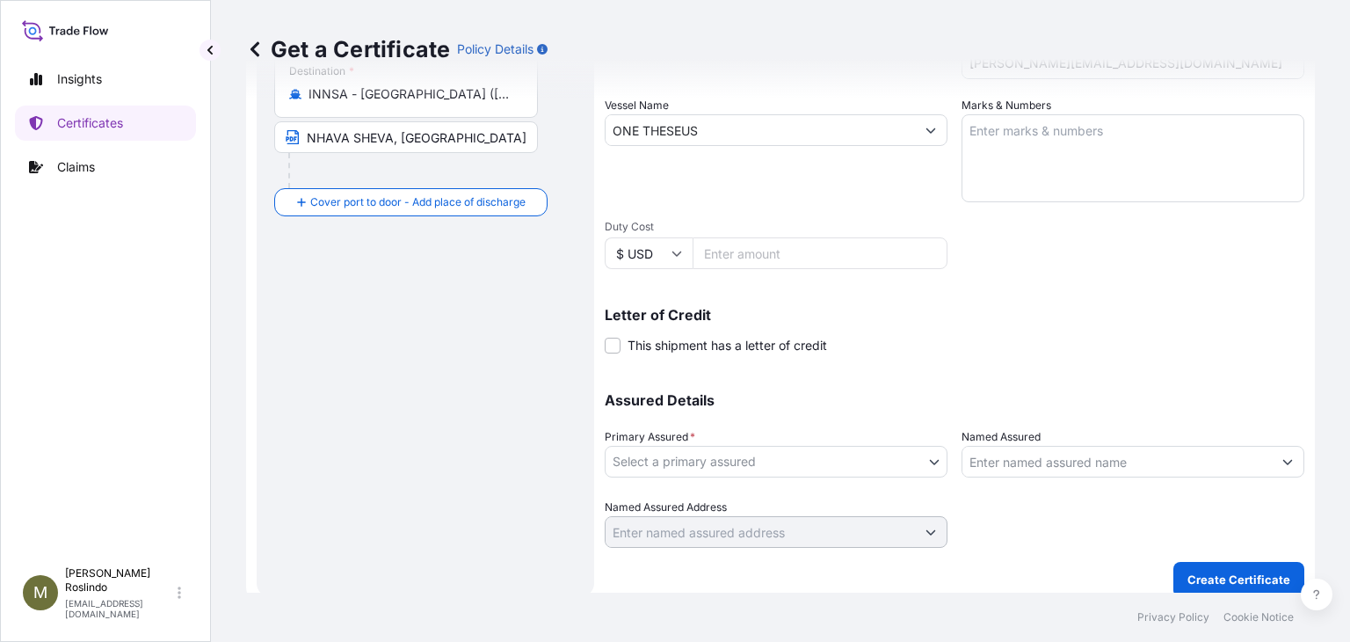
scroll to position [413, 0]
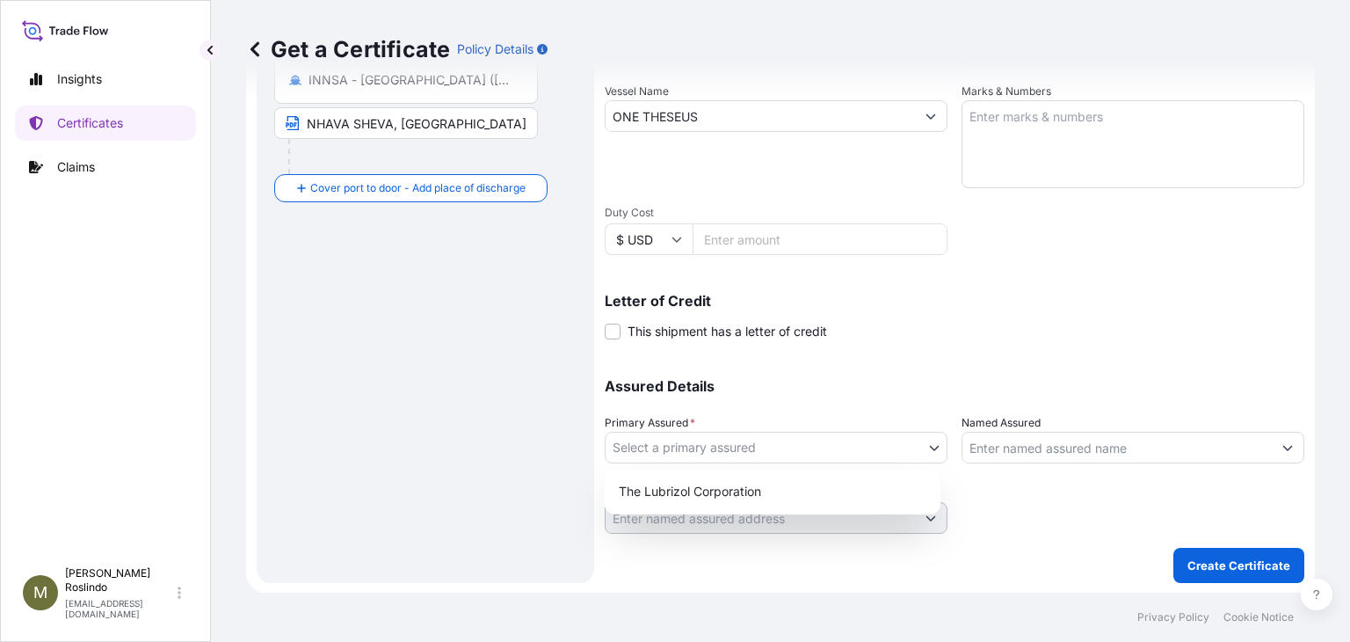
click at [913, 437] on body "Insights Certificates Claims M Marco Roslindo marco.roslindo@shipuwl.com Get a …" at bounding box center [675, 321] width 1350 height 642
click at [722, 482] on div "The Lubrizol Corporation" at bounding box center [773, 491] width 322 height 32
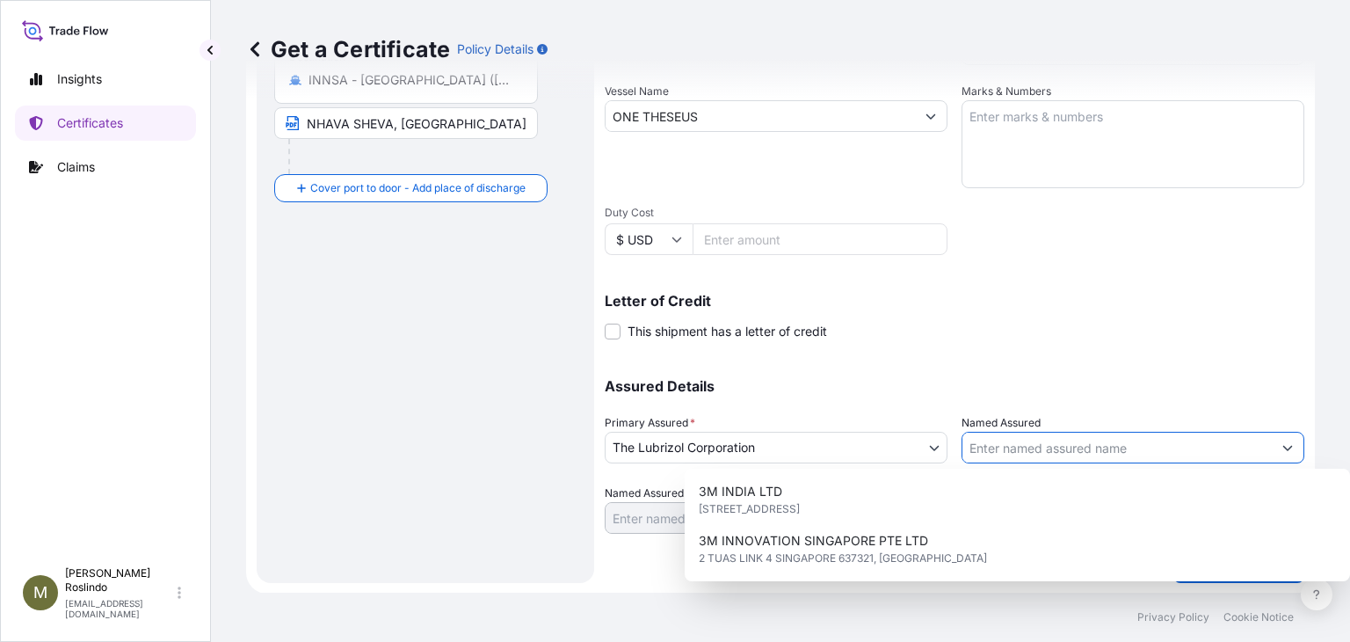
click at [1279, 452] on button "Show suggestions" at bounding box center [1288, 448] width 32 height 32
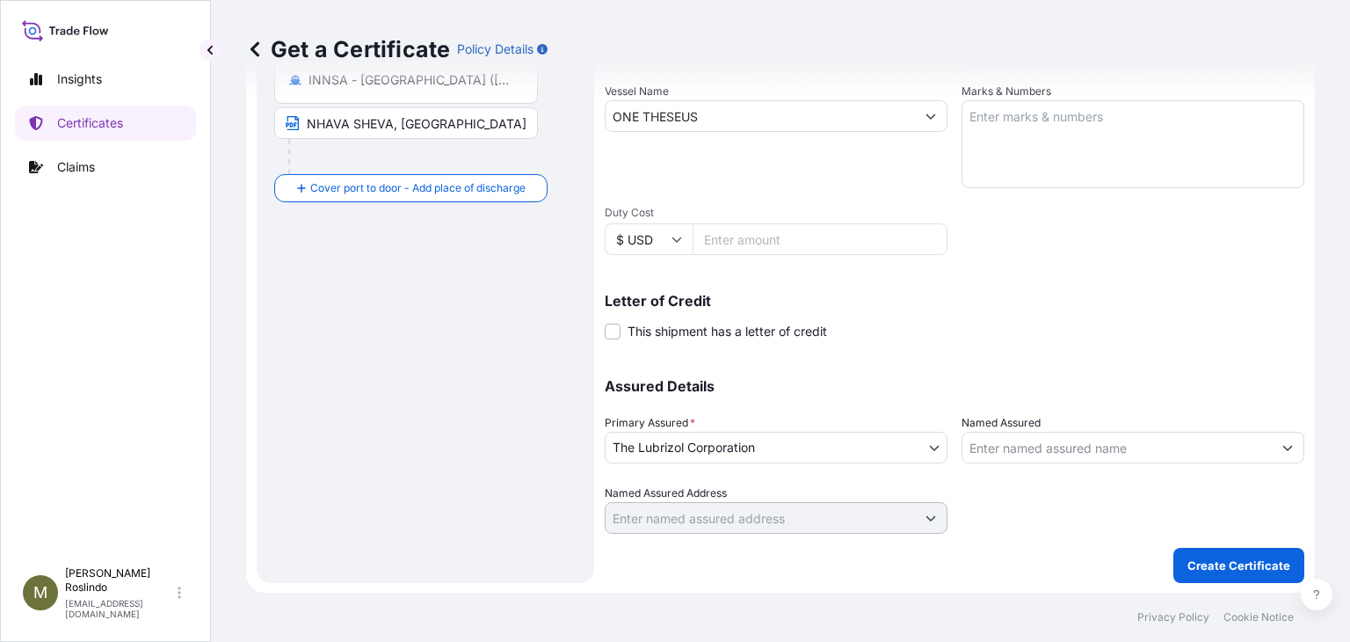
click at [1163, 452] on input "Named Assured" at bounding box center [1116, 448] width 309 height 32
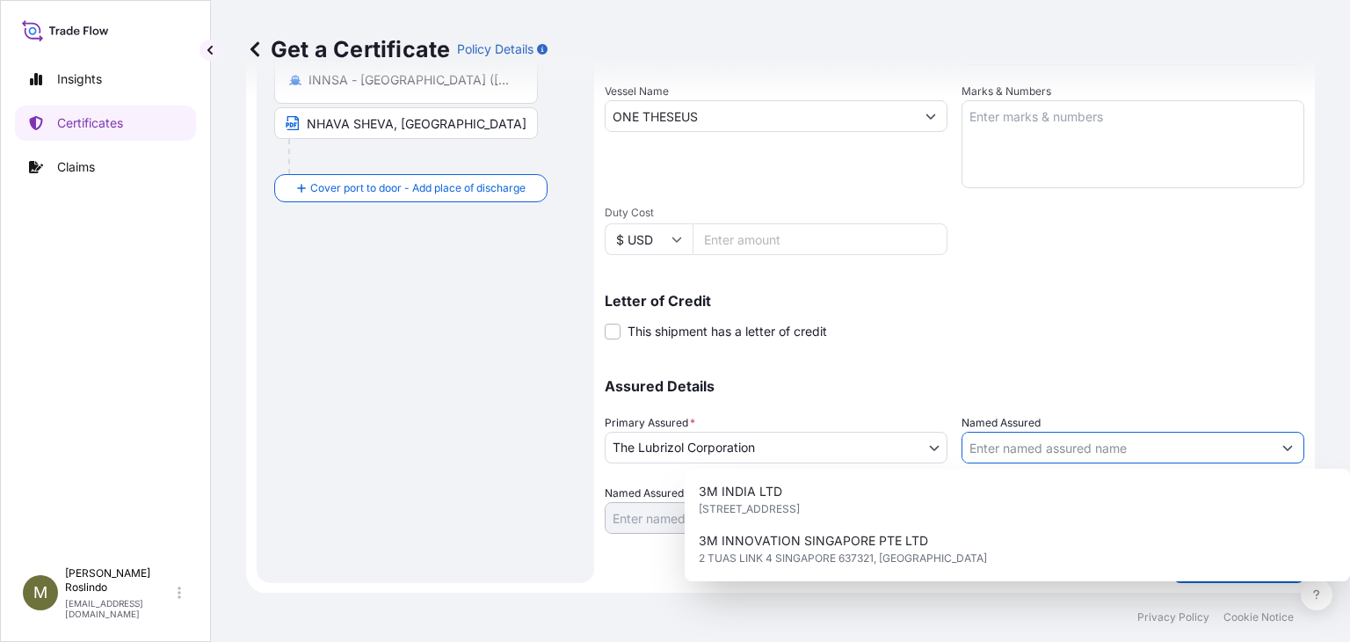
paste input "RSPL"
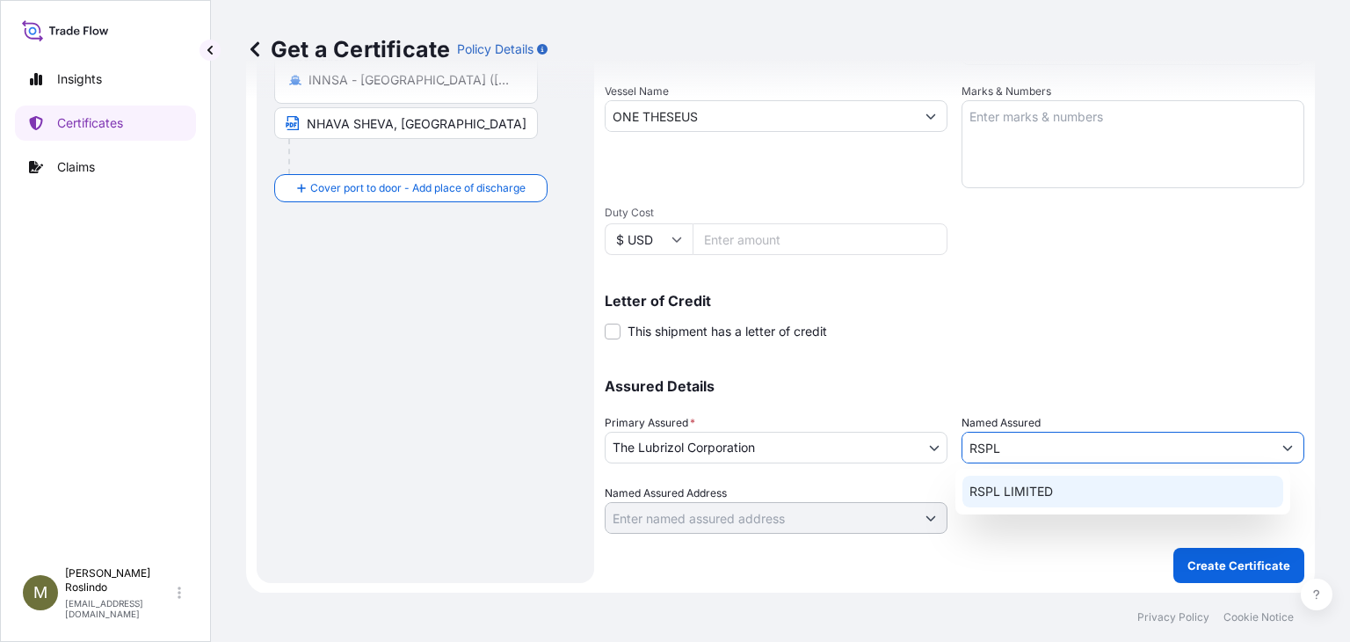
click at [1015, 493] on span "RSPL LIMITED" at bounding box center [1010, 492] width 83 height 18
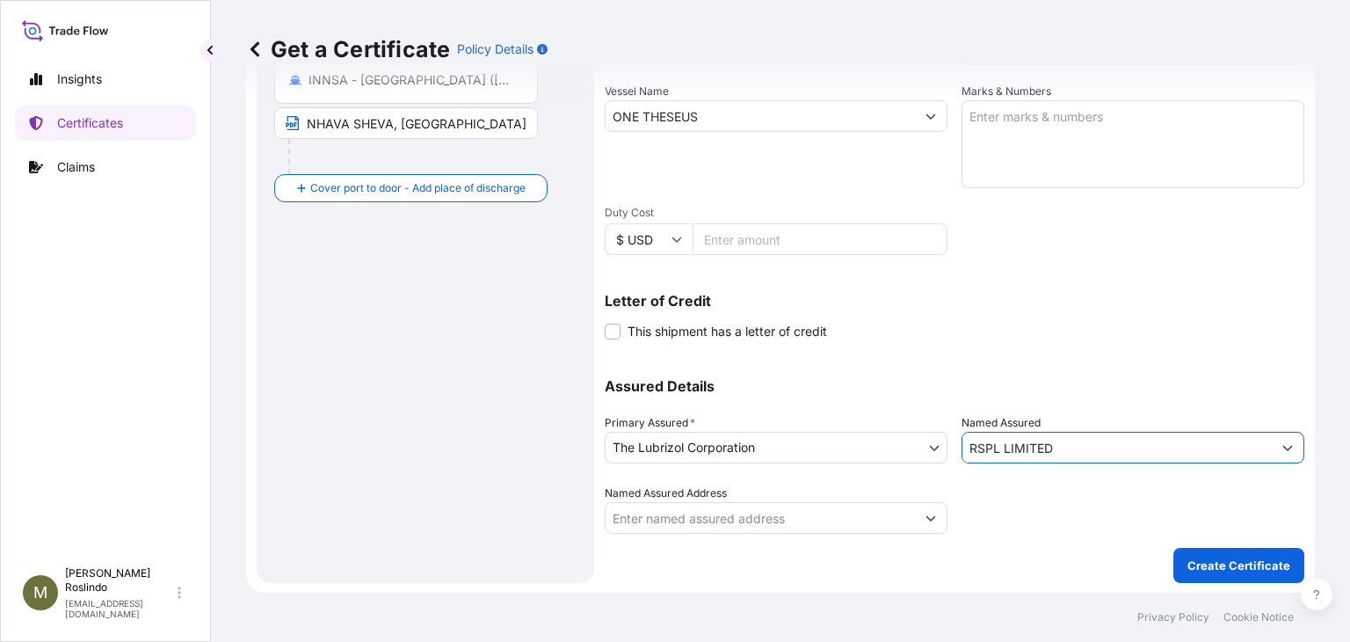
type input "RSPL LIMITED"
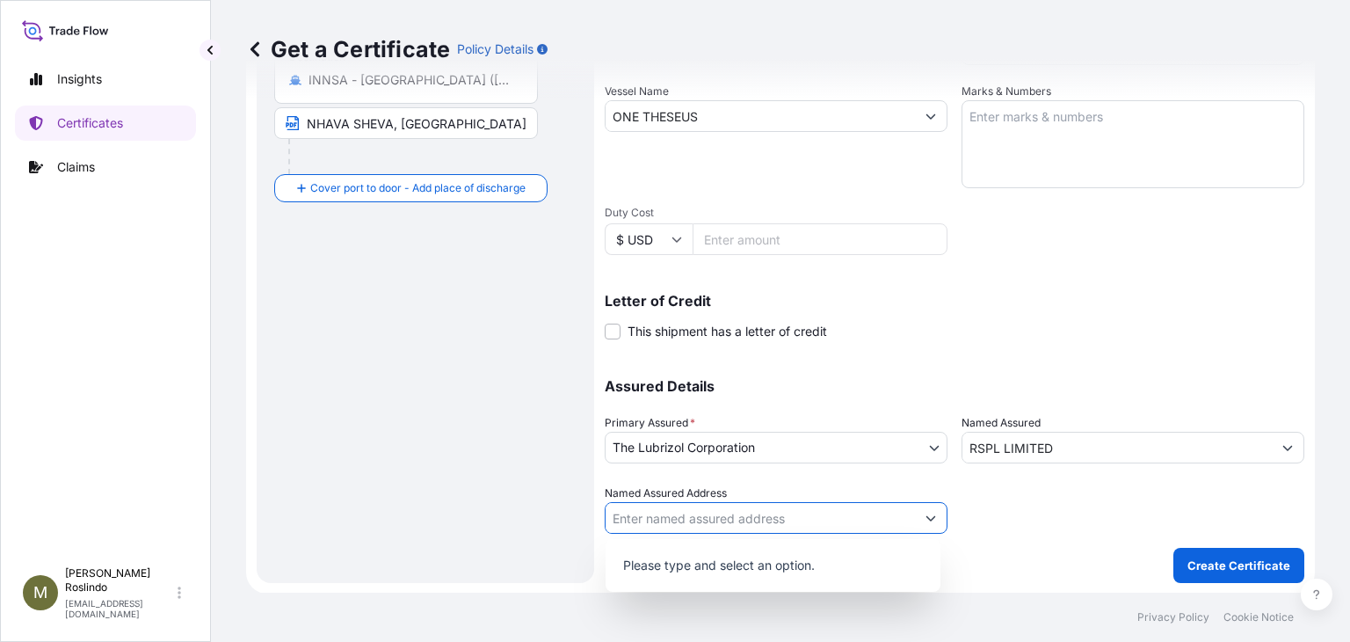
click at [925, 515] on icon "Show suggestions" at bounding box center [930, 517] width 11 height 11
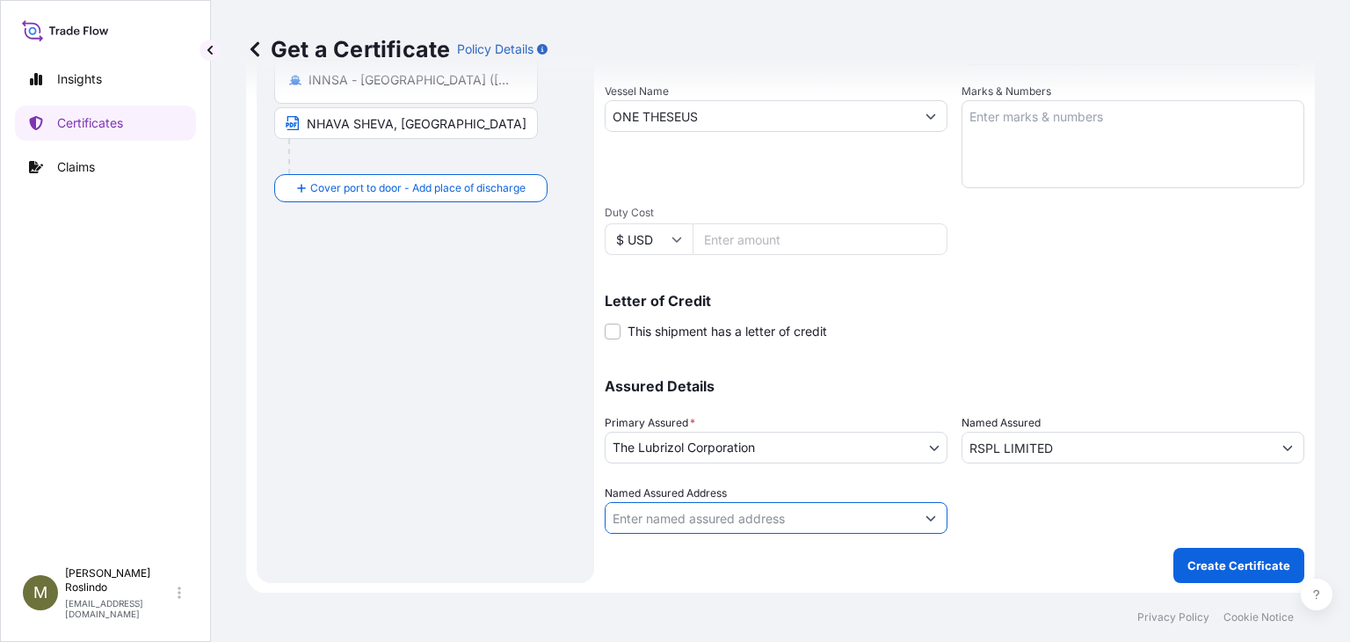
click at [657, 518] on input "Named Assured Address" at bounding box center [760, 518] width 309 height 32
paste input "224"
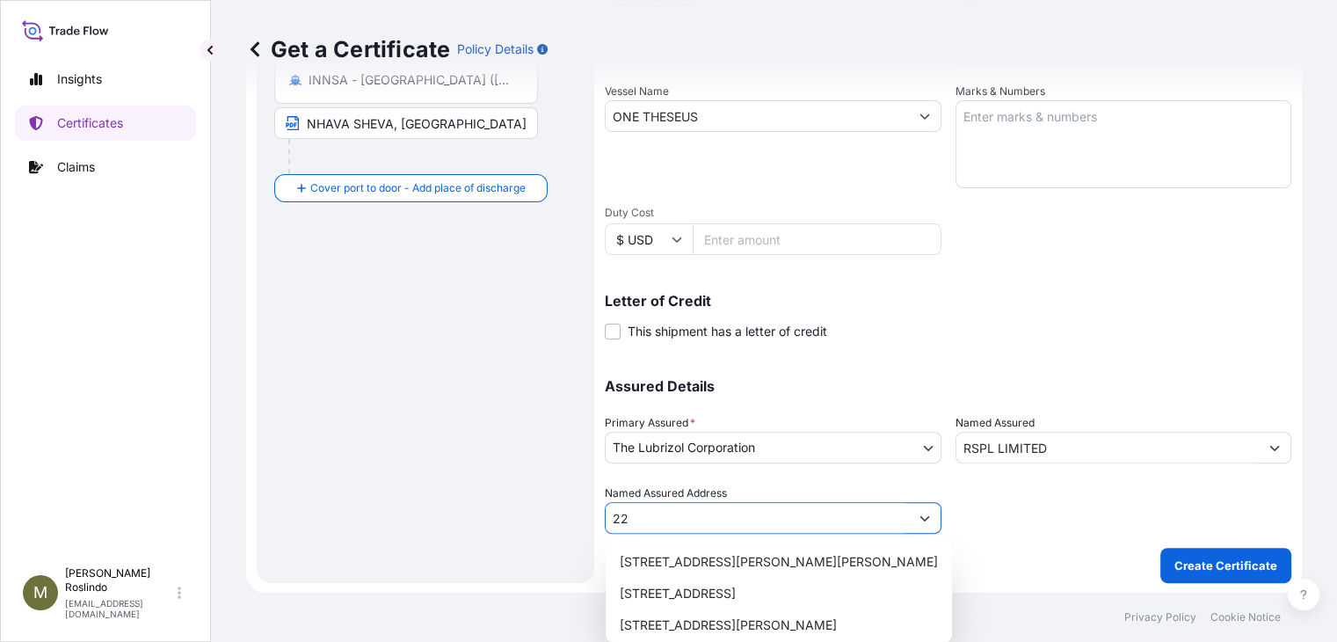
type input "2"
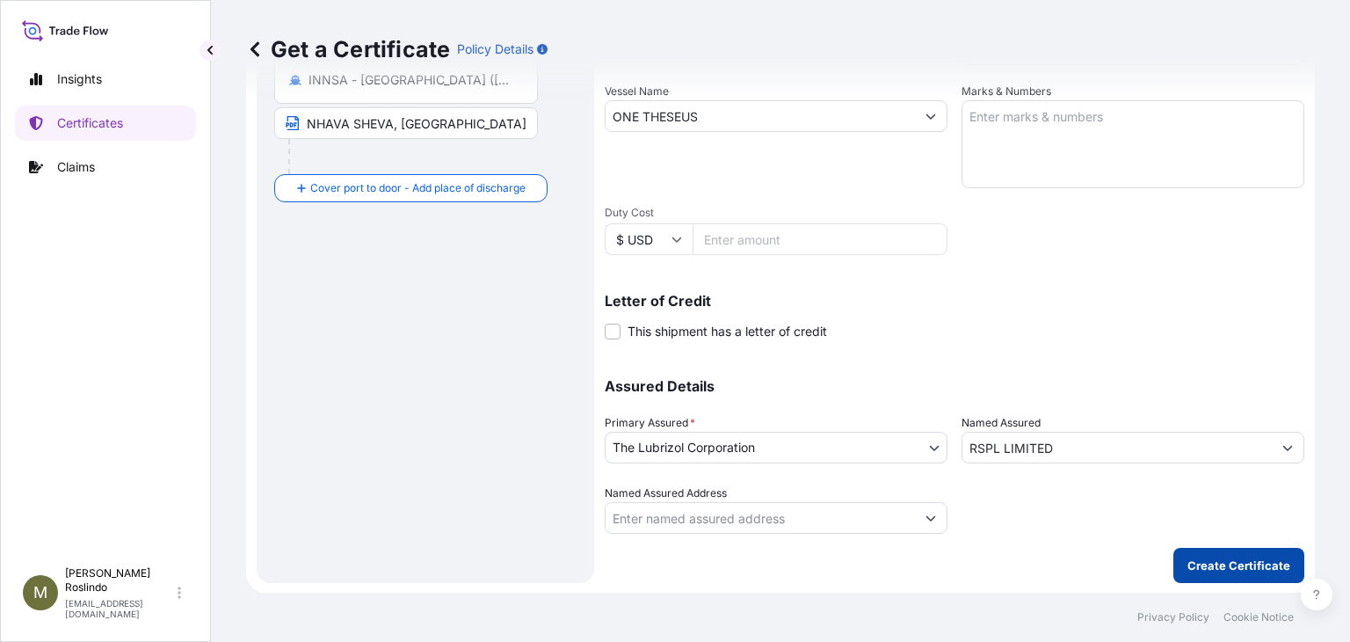
click at [1228, 557] on p "Create Certificate" at bounding box center [1238, 565] width 103 height 18
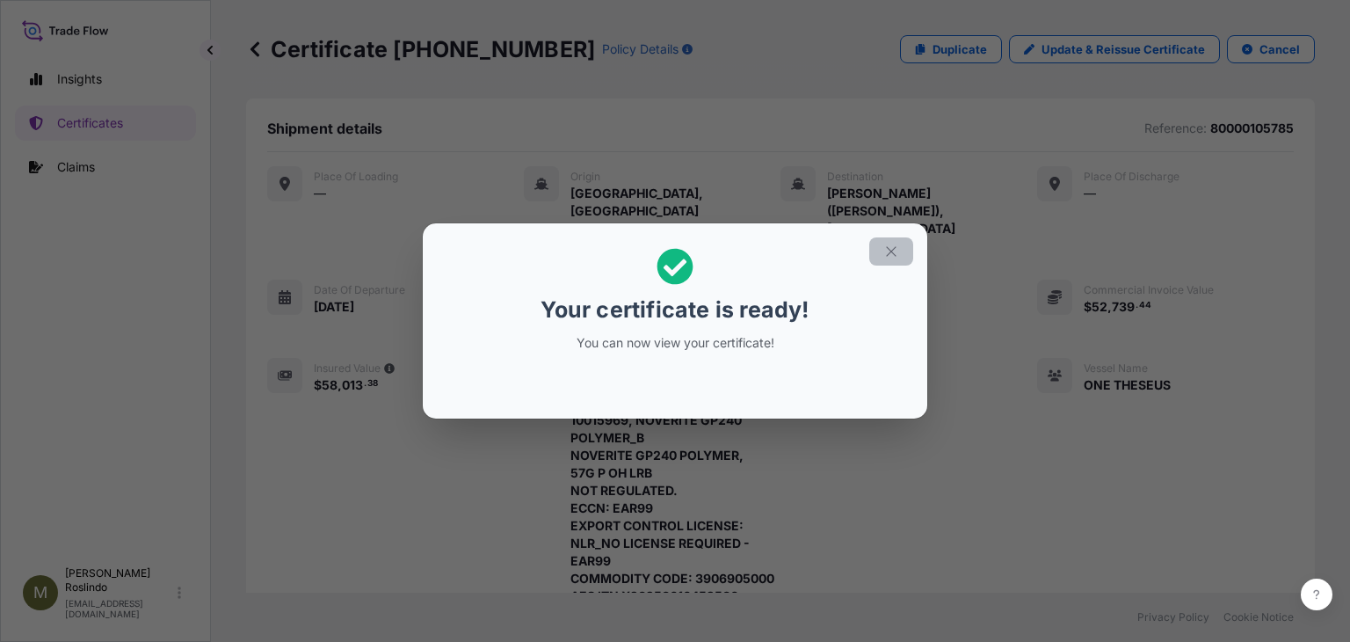
click at [886, 253] on icon "button" at bounding box center [891, 251] width 16 height 16
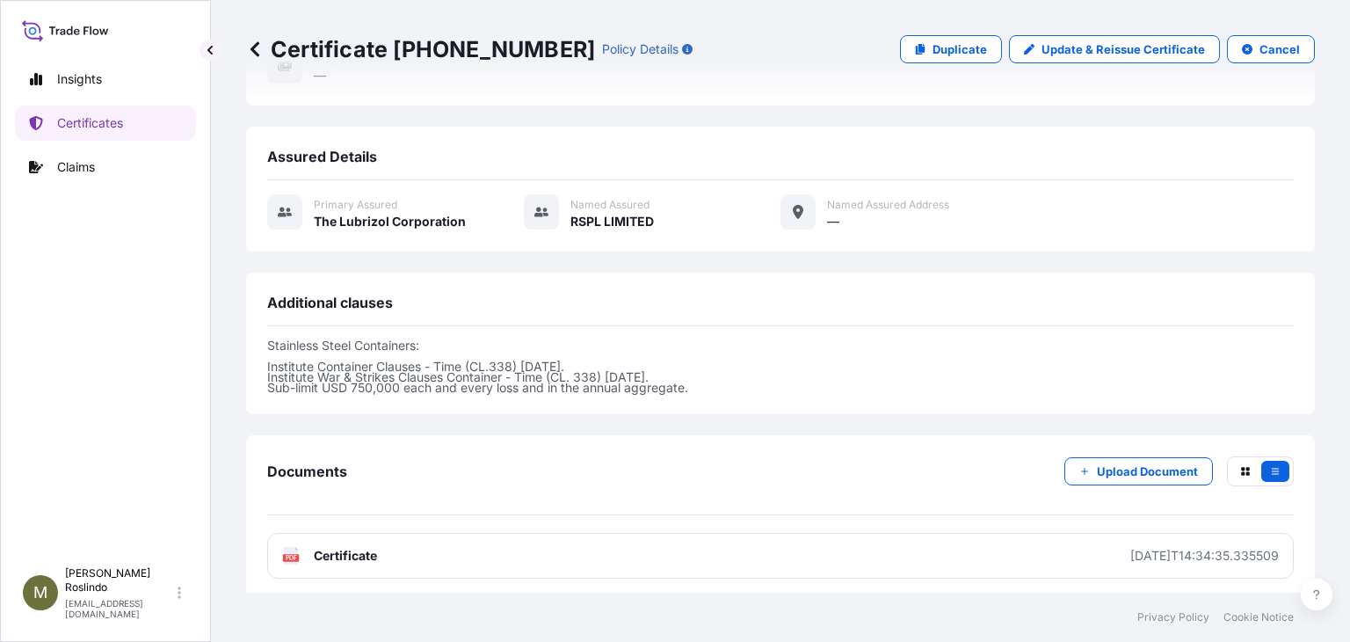
scroll to position [867, 0]
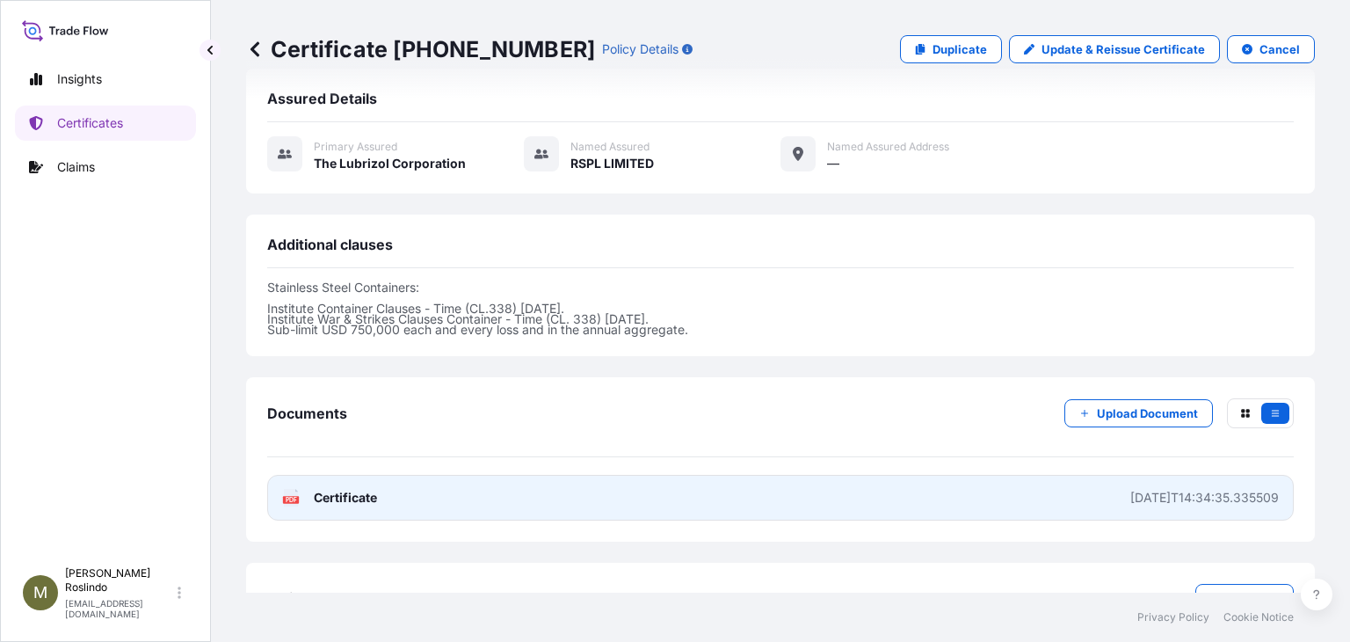
click at [371, 489] on span "Certificate" at bounding box center [345, 498] width 63 height 18
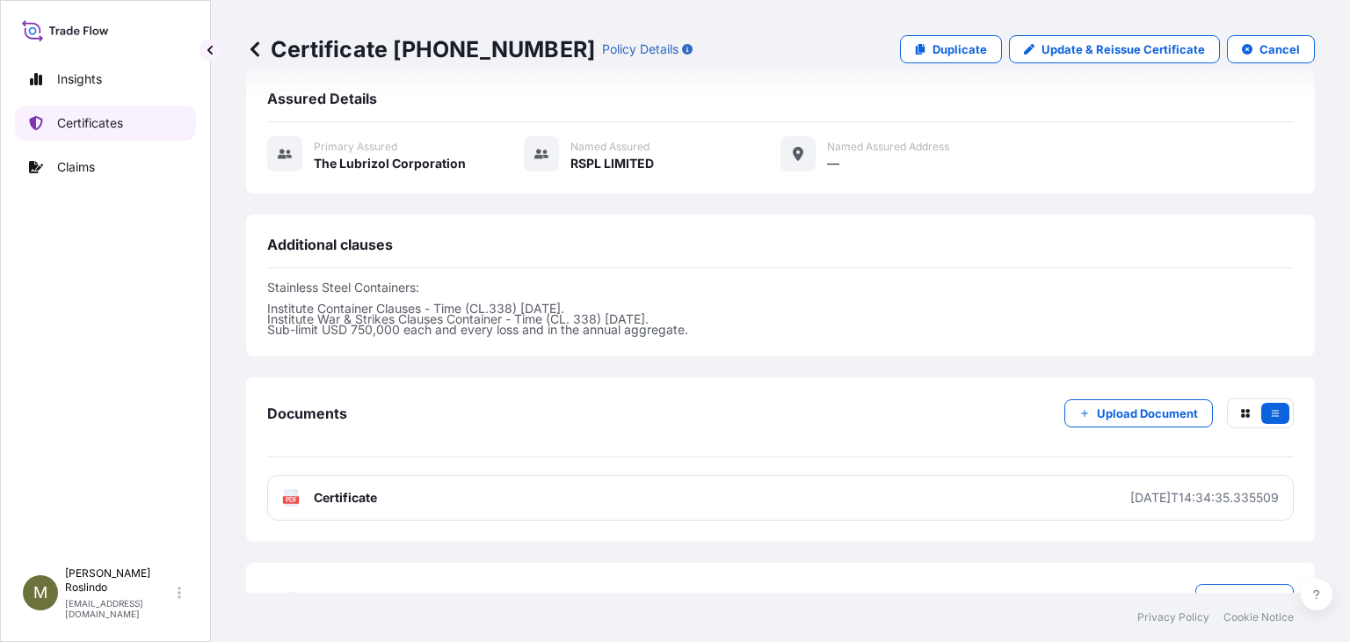
click at [84, 125] on p "Certificates" at bounding box center [90, 123] width 66 height 18
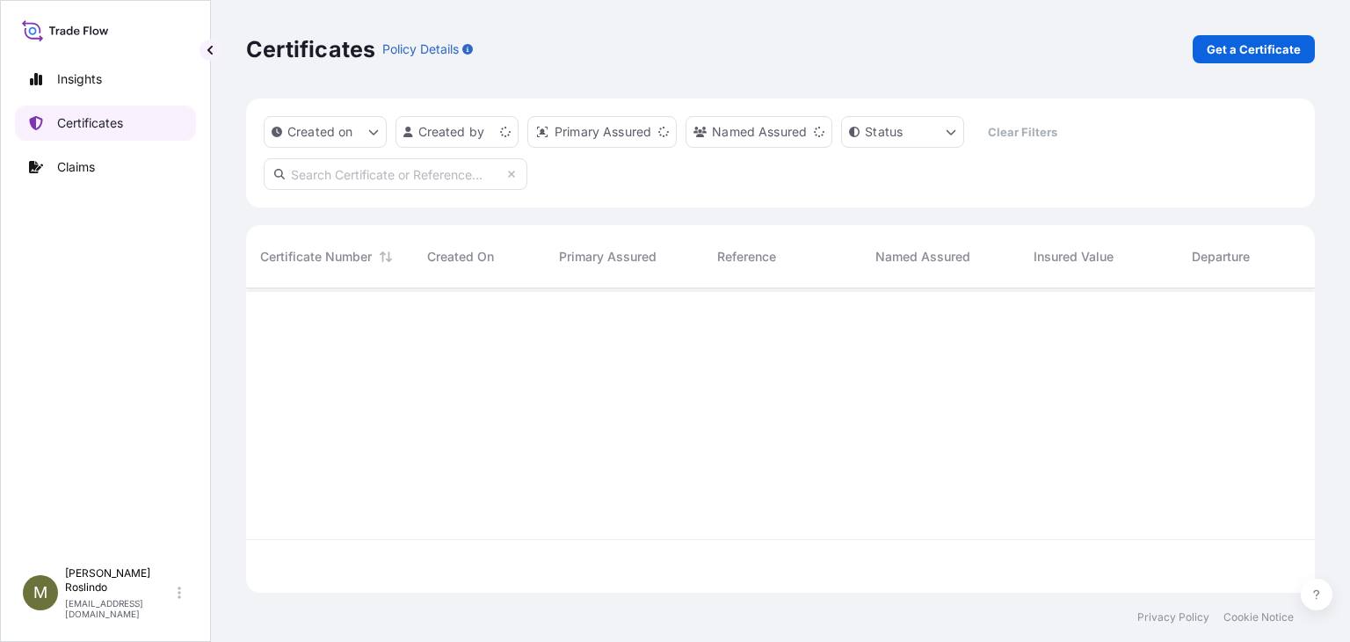
scroll to position [300, 1055]
